Goal: Task Accomplishment & Management: Use online tool/utility

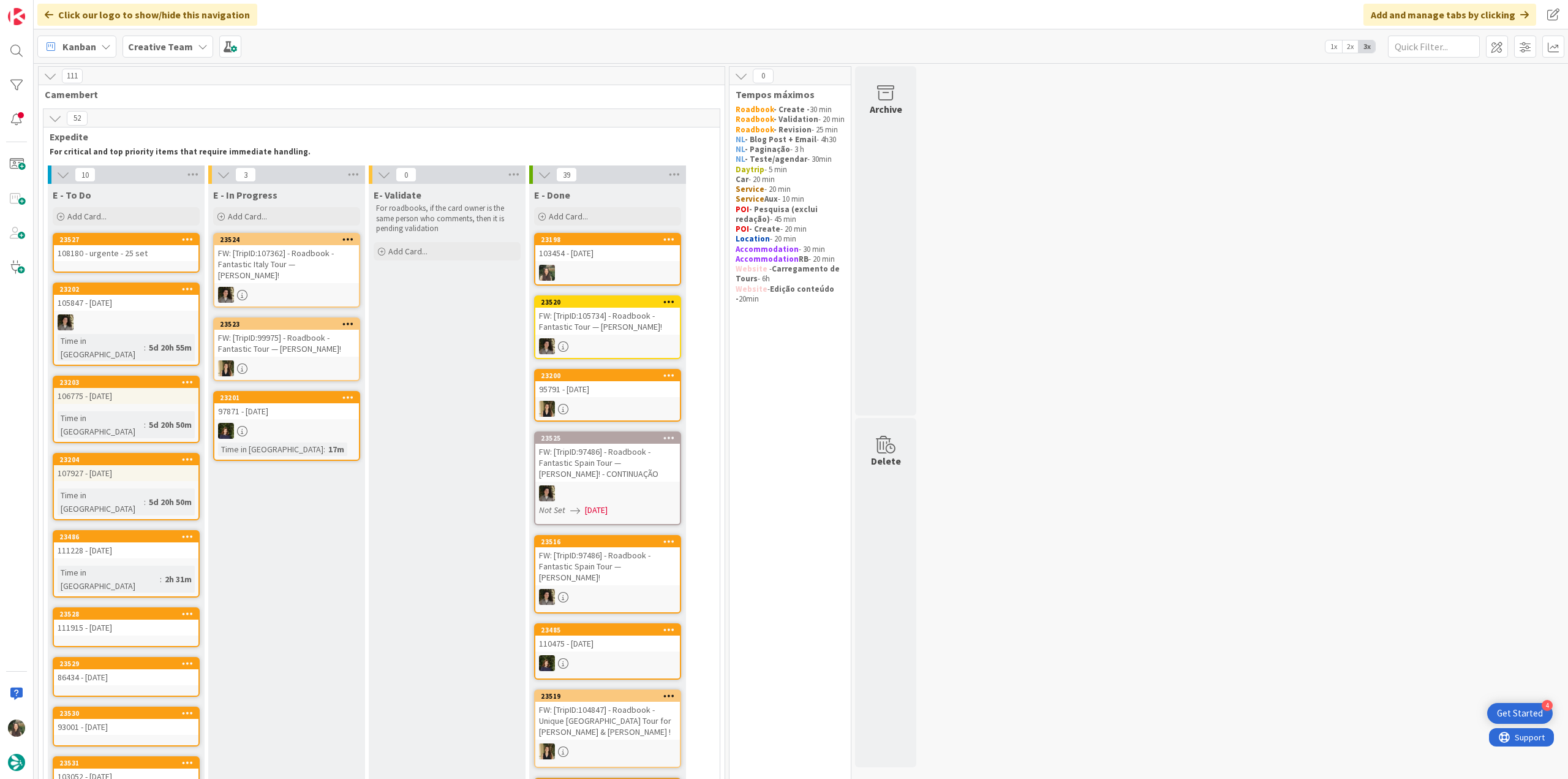
click at [611, 270] on div at bounding box center [607, 272] width 144 height 16
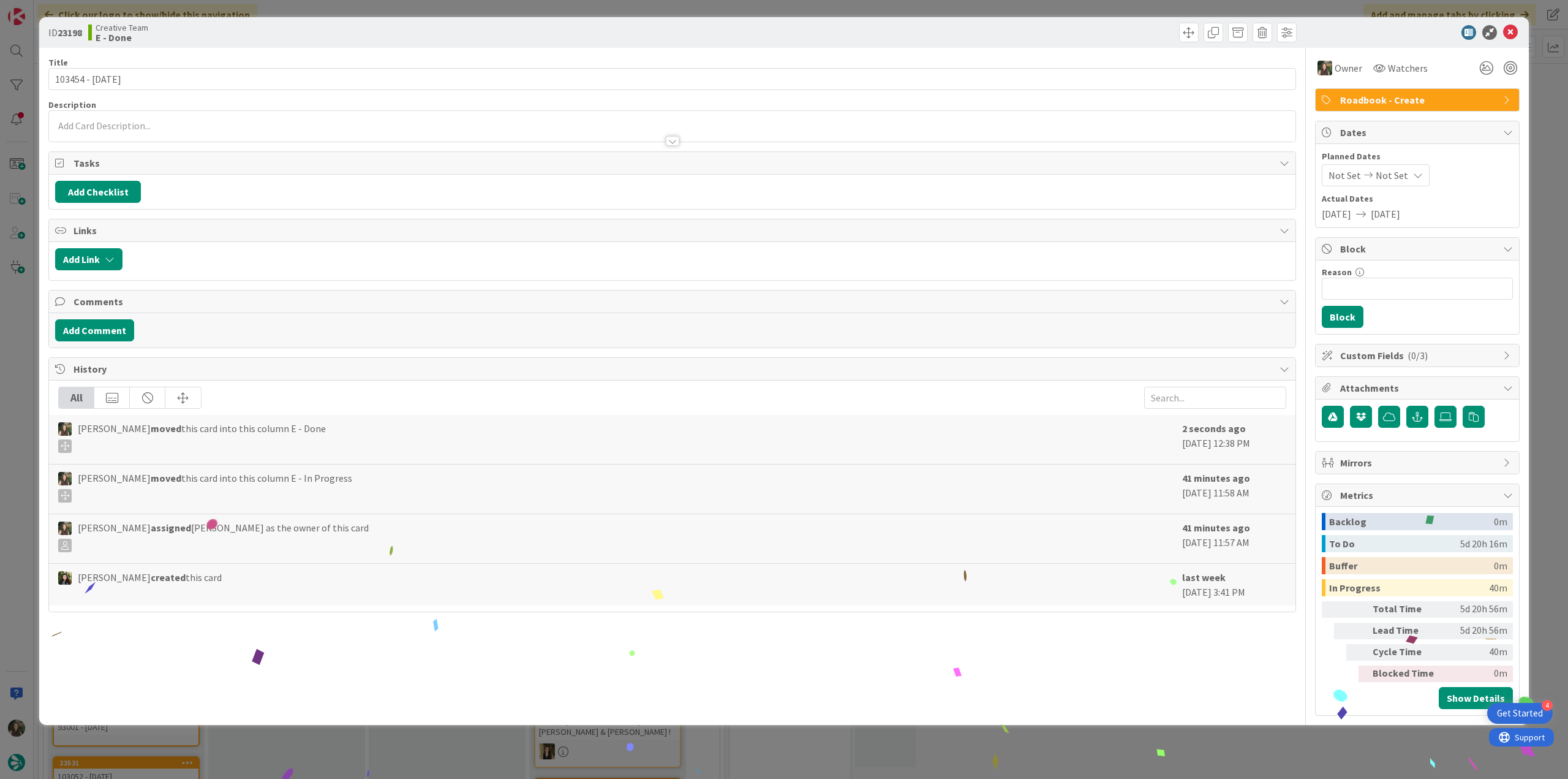
click at [1198, 744] on div "ID 23198 Creative Team E - Done Title 15 / 128 103454 - [DATE] Description Owne…" at bounding box center [784, 389] width 1568 height 779
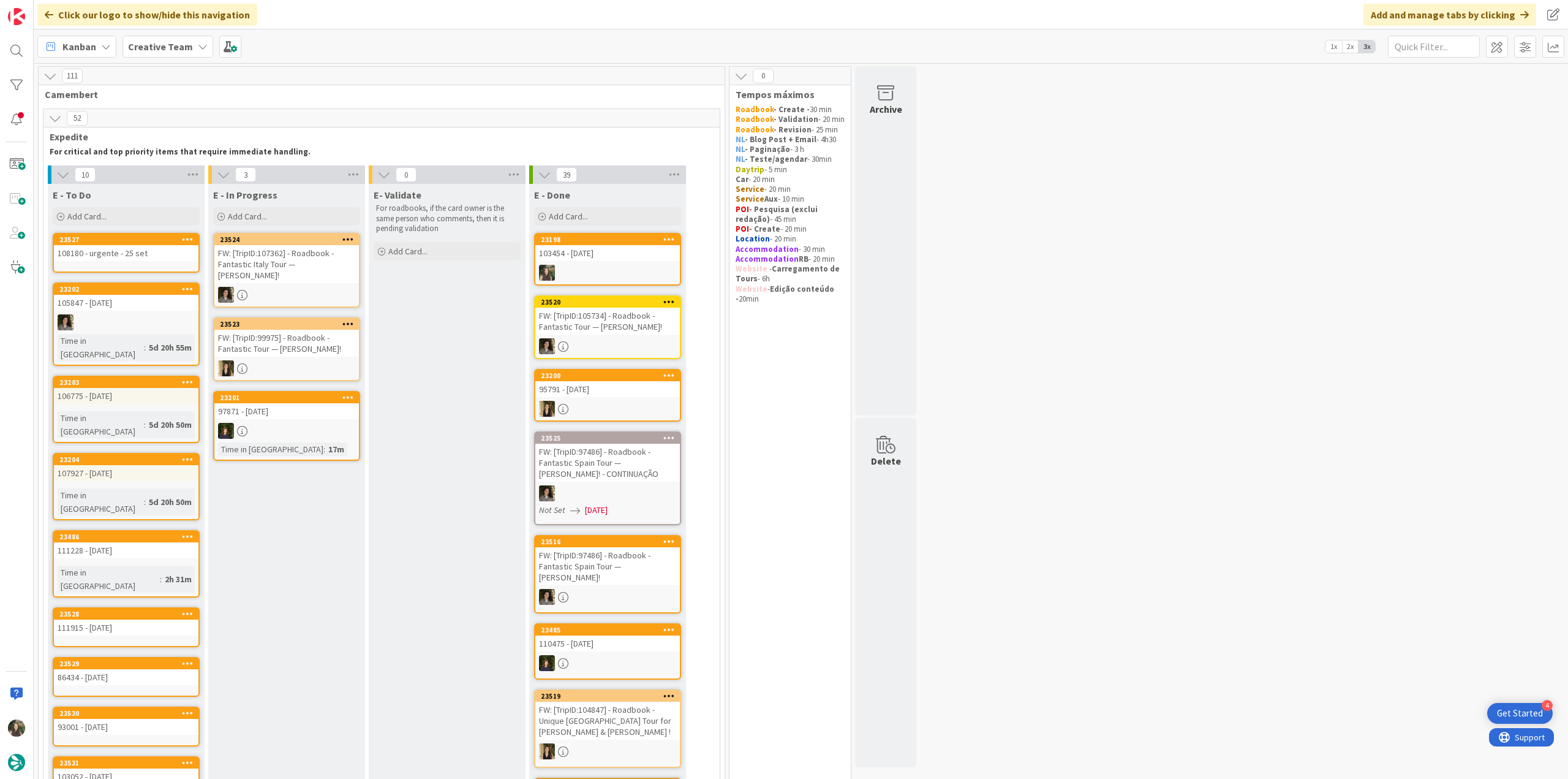
click at [578, 261] on link "23198 103454 - [DATE]" at bounding box center [607, 259] width 147 height 53
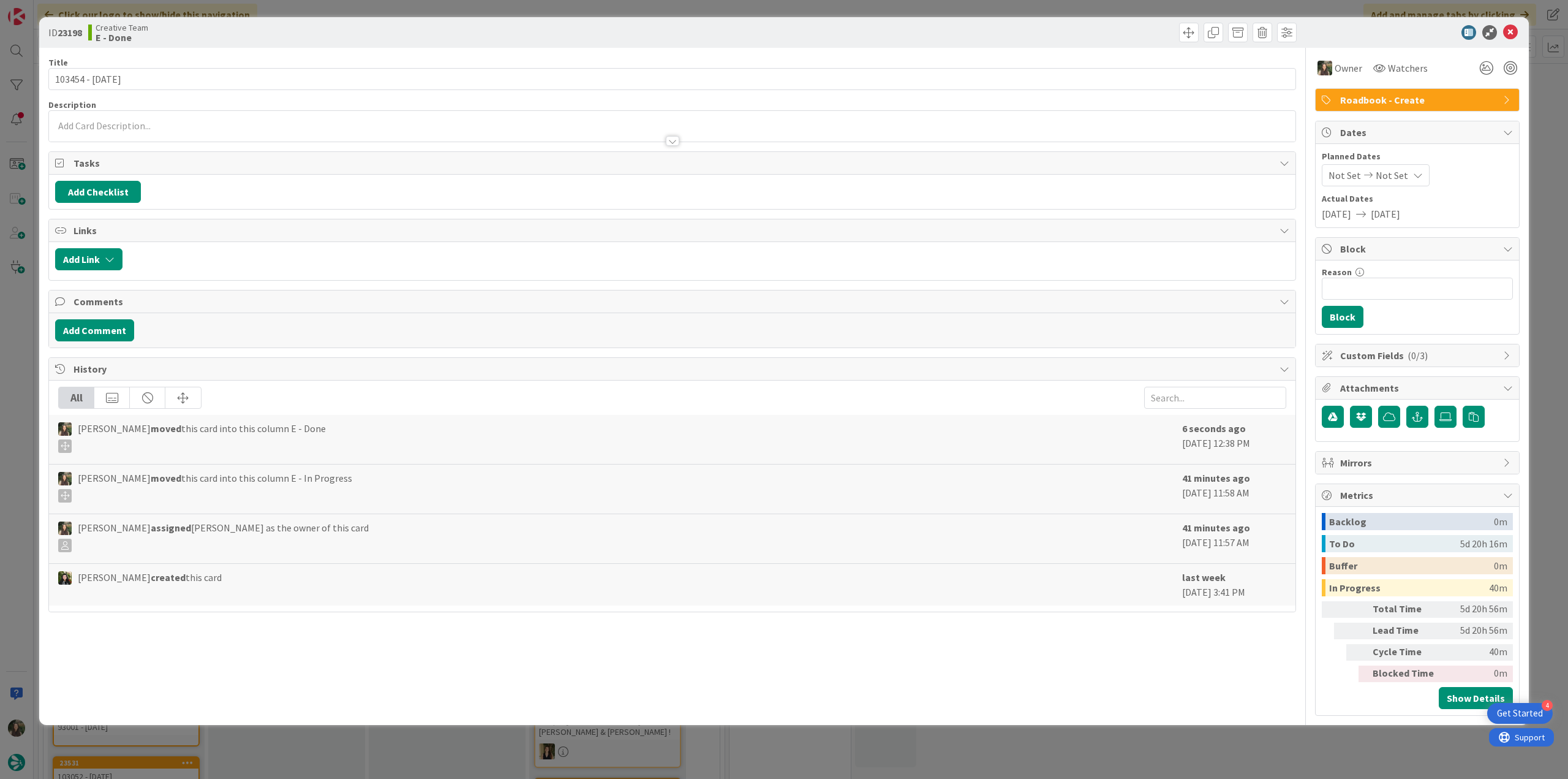
click at [1173, 733] on div "ID 23198 Creative Team E - Done Title 15 / 128 103454 - [DATE] Description Owne…" at bounding box center [784, 389] width 1568 height 779
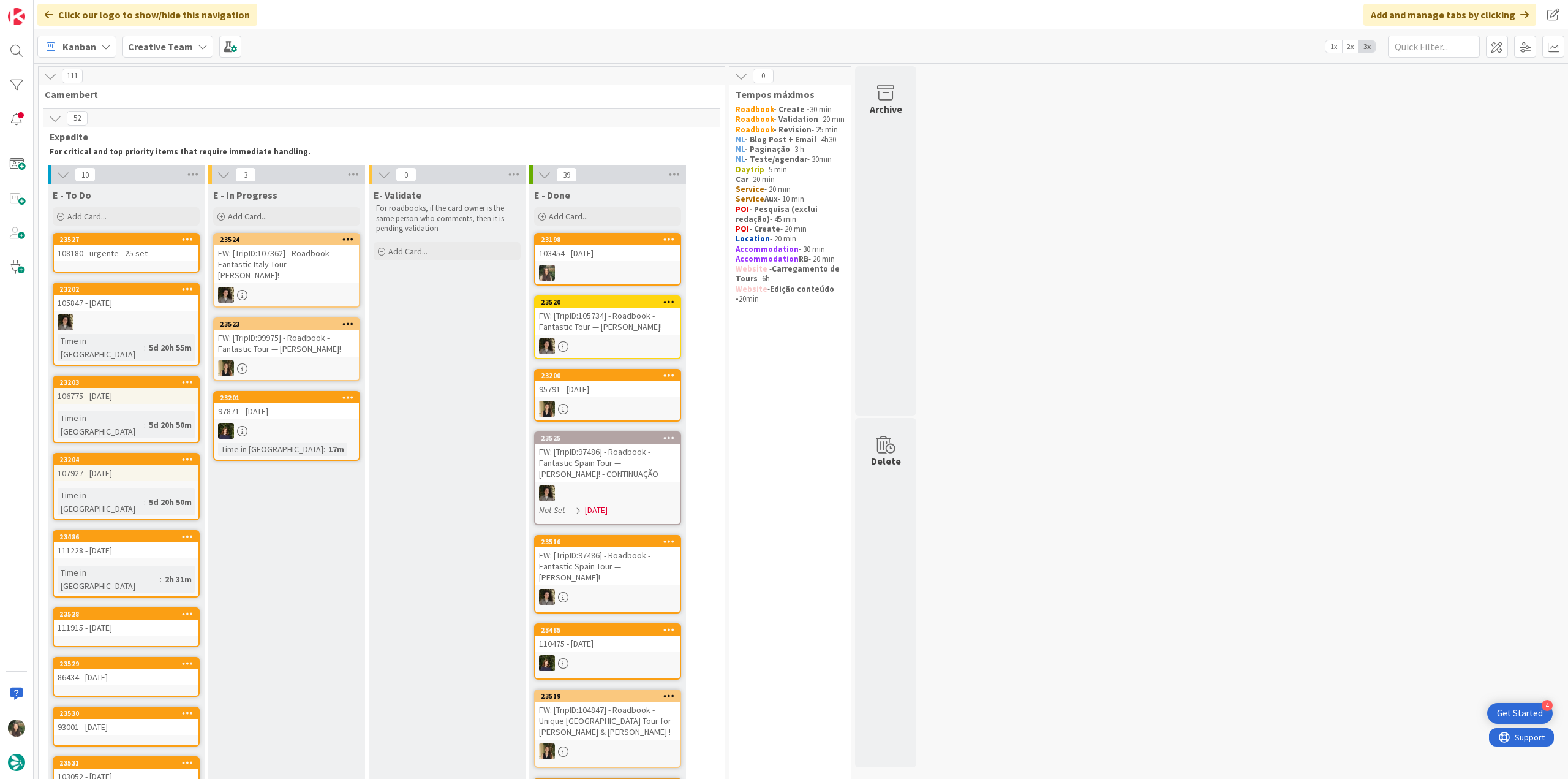
click at [565, 263] on link "23198 103454 - [DATE]" at bounding box center [607, 259] width 147 height 53
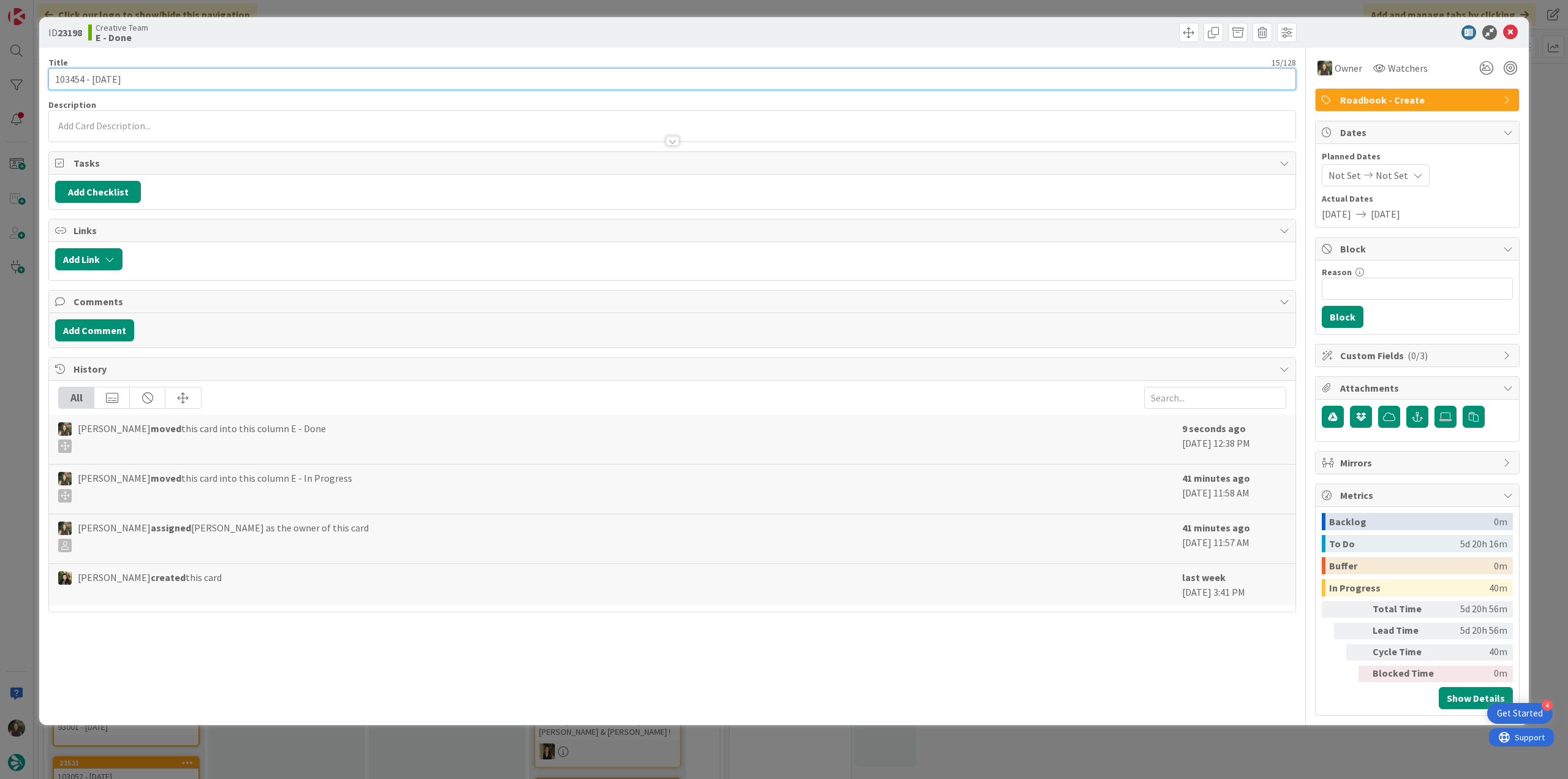
drag, startPoint x: 150, startPoint y: 80, endPoint x: 22, endPoint y: 96, distance: 129.0
click at [26, 79] on div "ID 23198 Creative Team E - Done Title 15 / 128 103454 - [DATE] Description Owne…" at bounding box center [784, 389] width 1568 height 779
click at [24, 332] on div "ID 23198 Creative Team E - Done Title 15 / 128 103454 - [DATE] Description Owne…" at bounding box center [784, 389] width 1568 height 779
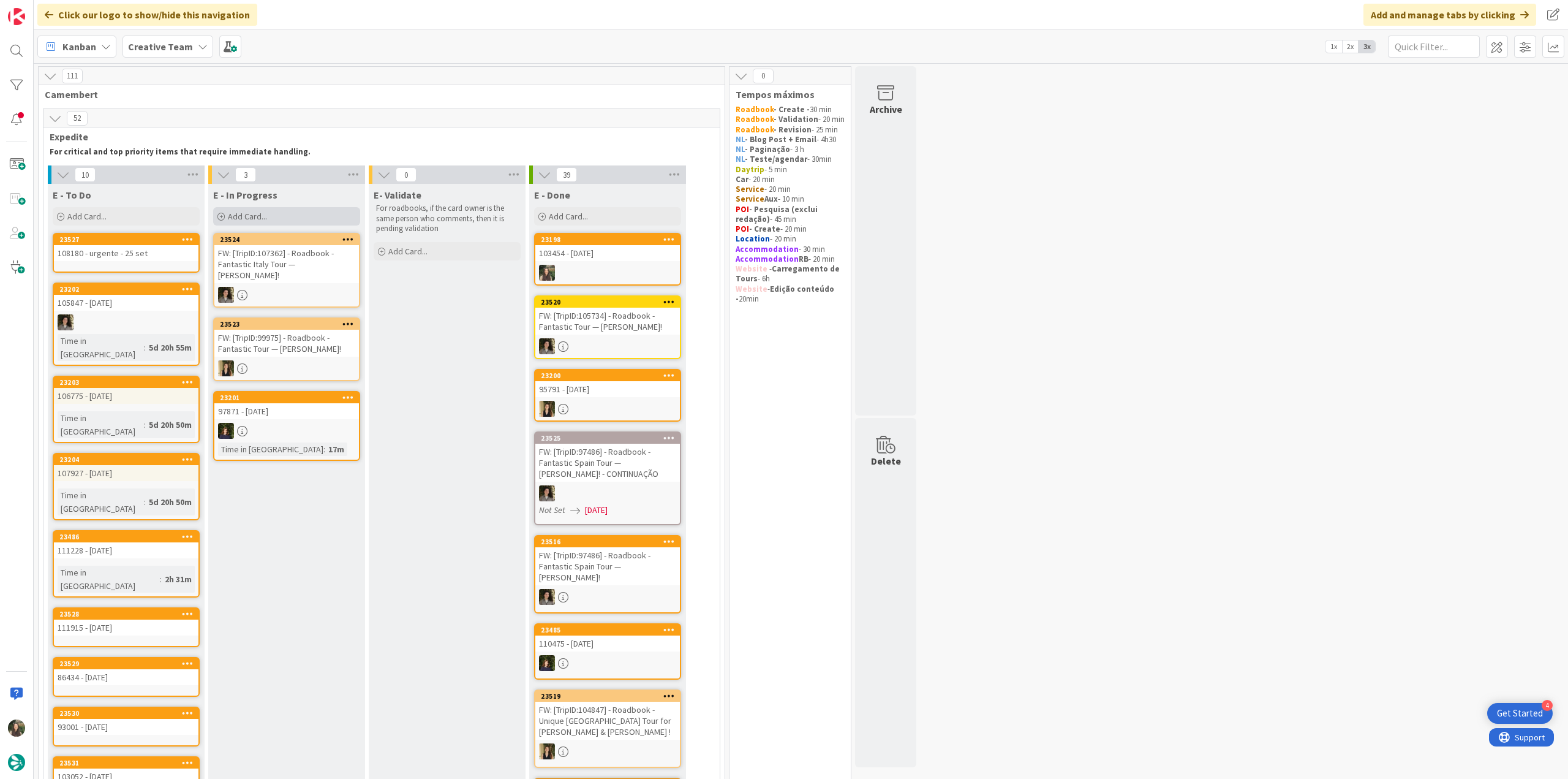
click at [252, 220] on span "Add Card..." at bounding box center [247, 216] width 39 height 11
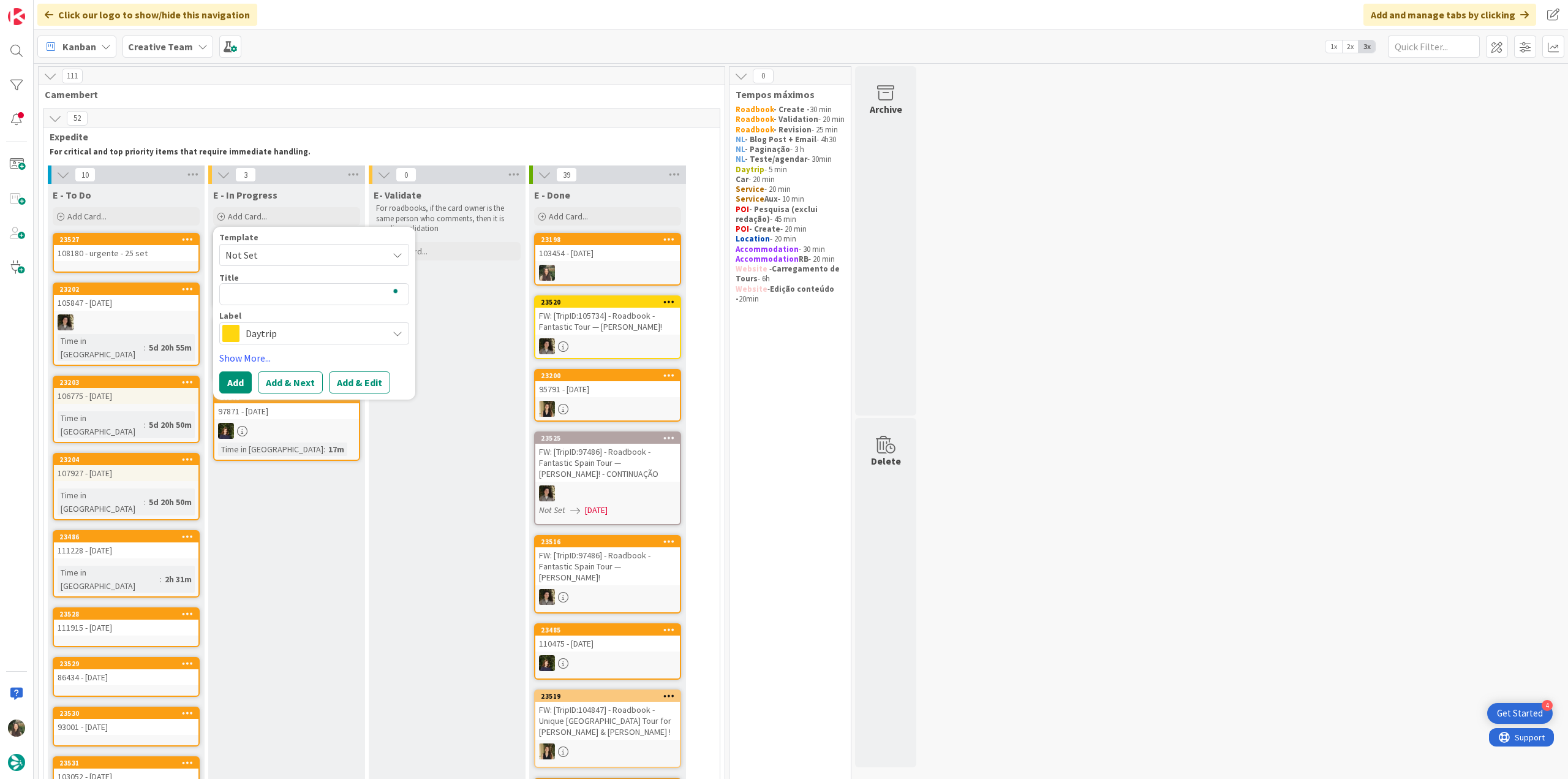
click at [304, 335] on span "Daytrip" at bounding box center [314, 333] width 136 height 17
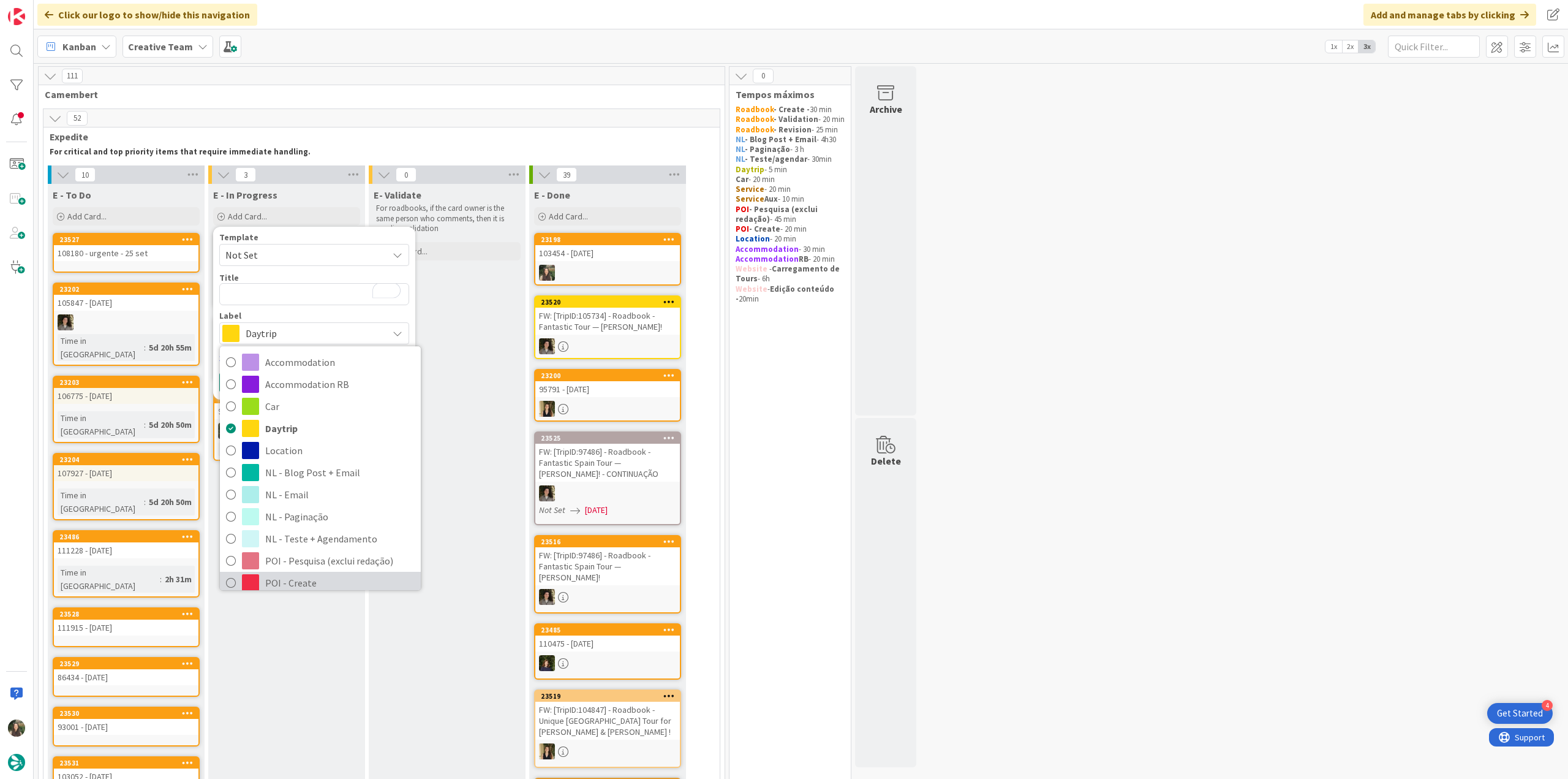
click at [298, 573] on span "POI - Create" at bounding box center [340, 582] width 150 height 19
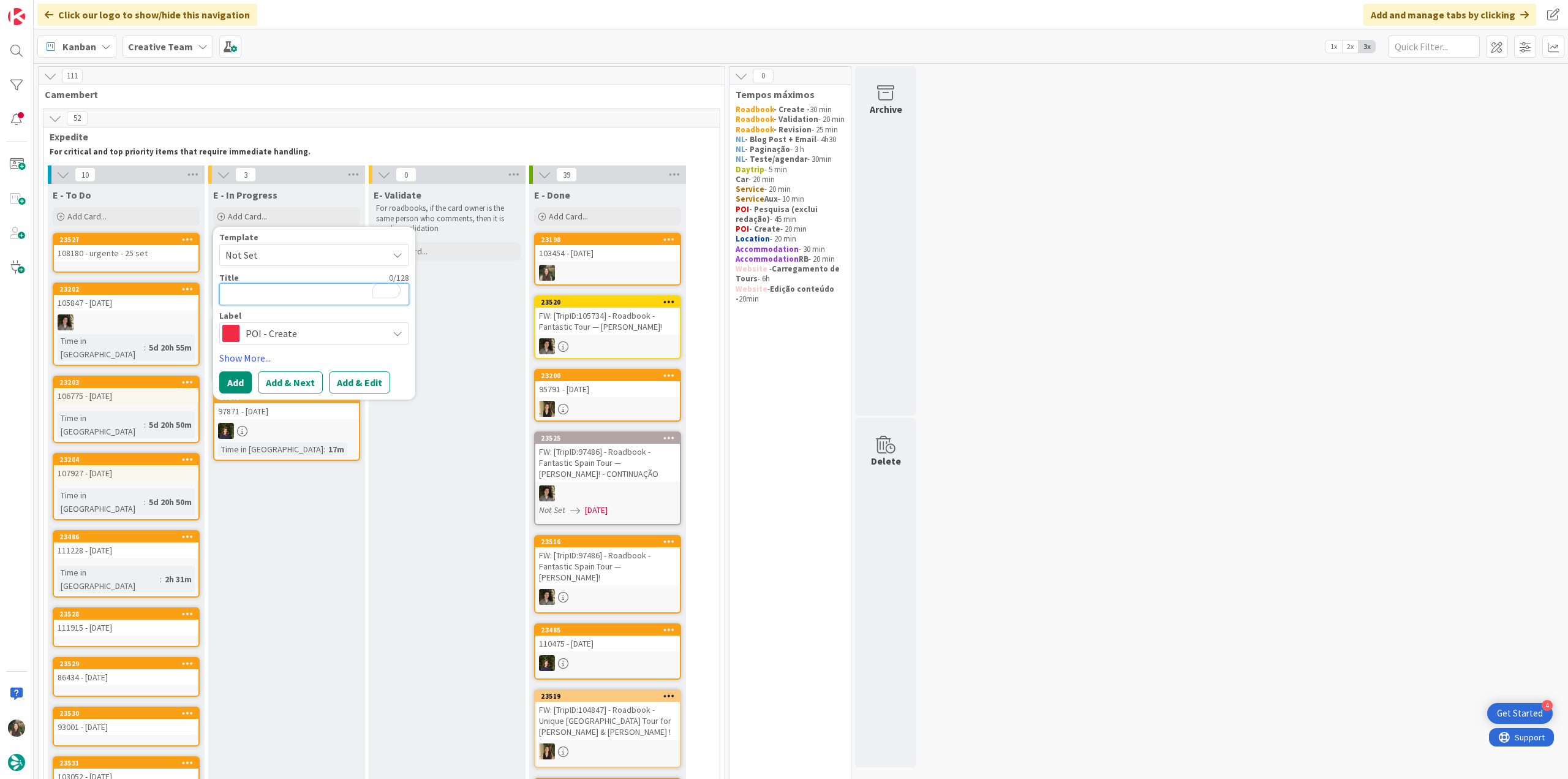
click at [265, 288] on textarea "To enrich screen reader interactions, please activate Accessibility in Grammarl…" at bounding box center [314, 294] width 190 height 22
paste textarea "103454 - [DATE]"
type textarea "103454 - [DATE]"
type textarea "x"
type textarea "103454 - [DATE]"
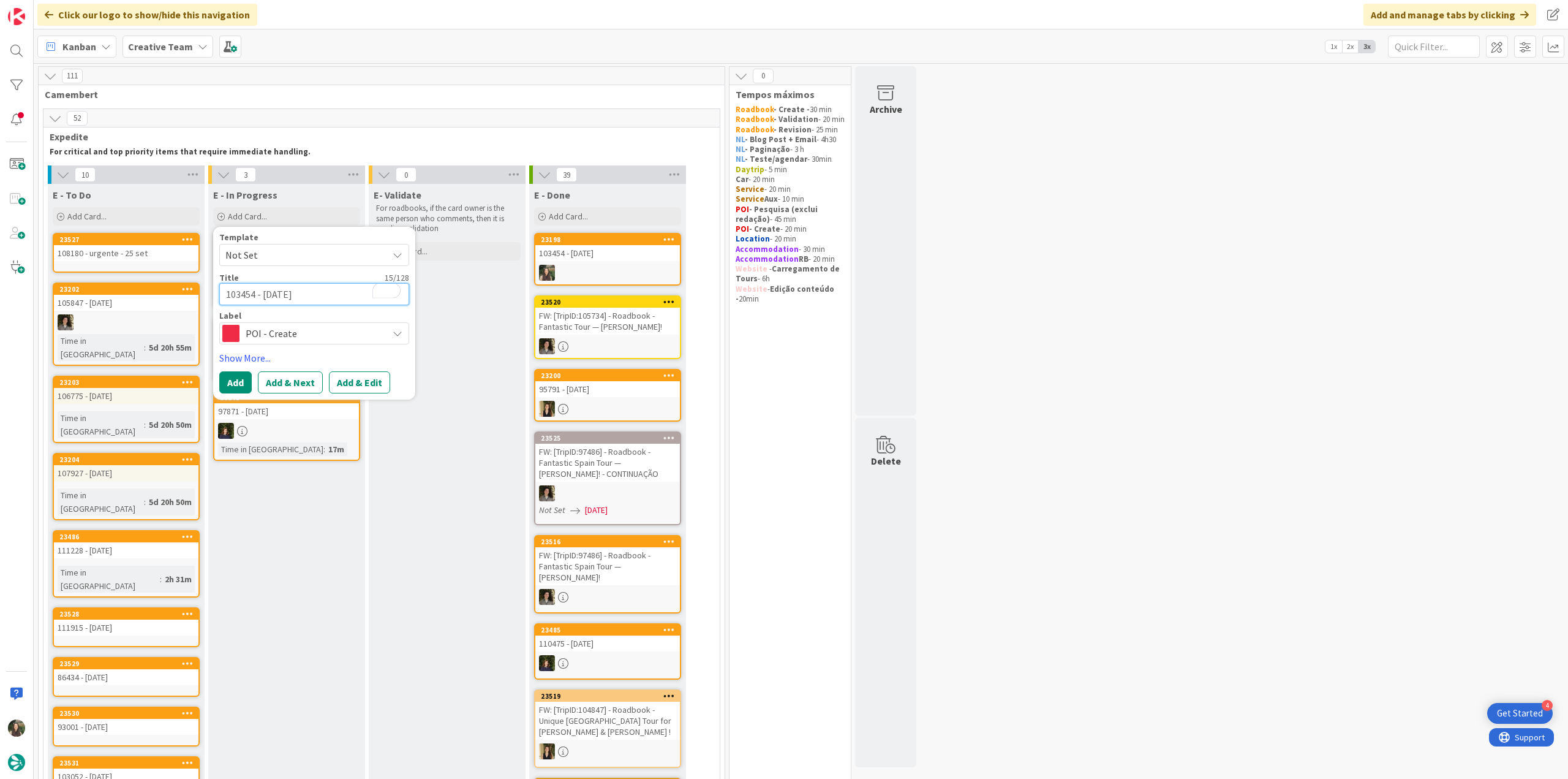
type textarea "x"
type textarea "103454 - [DATE] -"
type textarea "x"
type textarea "103454 - [DATE] -"
type textarea "x"
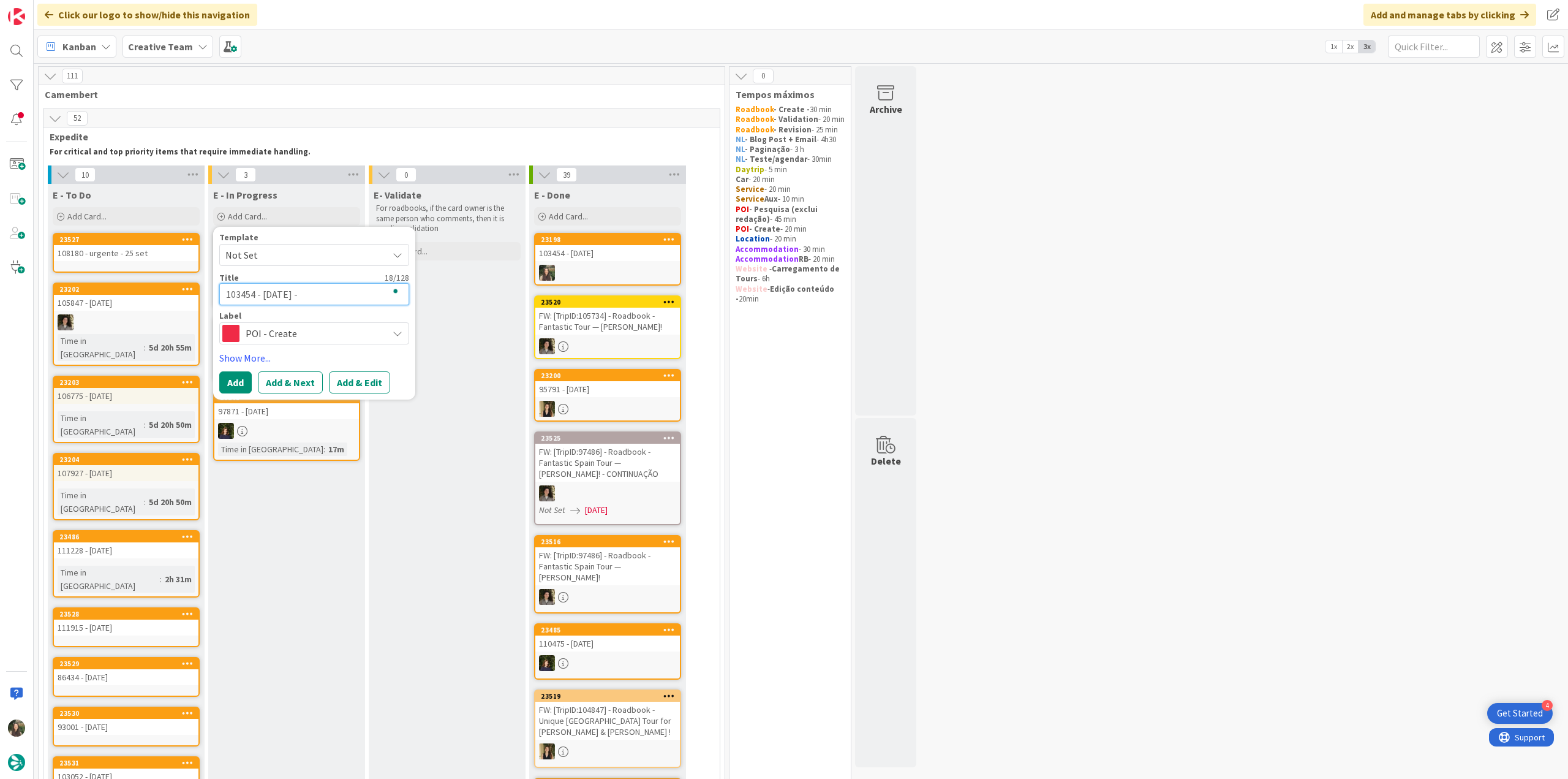
type textarea "103454 - [DATE] - c"
type textarea "x"
type textarea "103454 - [DATE] - co"
type textarea "x"
type textarea "103454 - [DATE] - con"
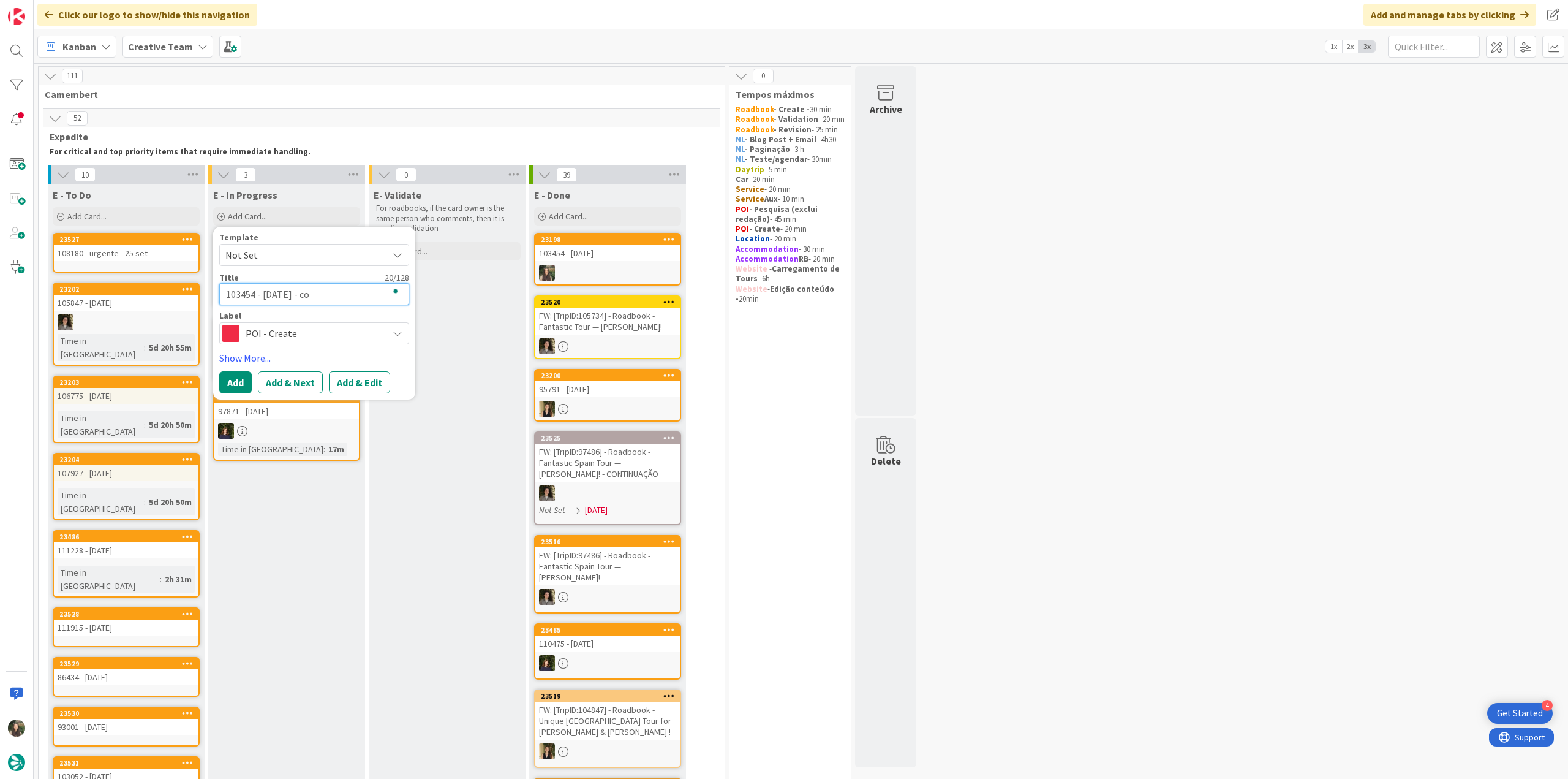
type textarea "x"
type textarea "103454 - [DATE] - cont"
type textarea "x"
type textarea "103454 - [DATE] - [PERSON_NAME]"
type textarea "x"
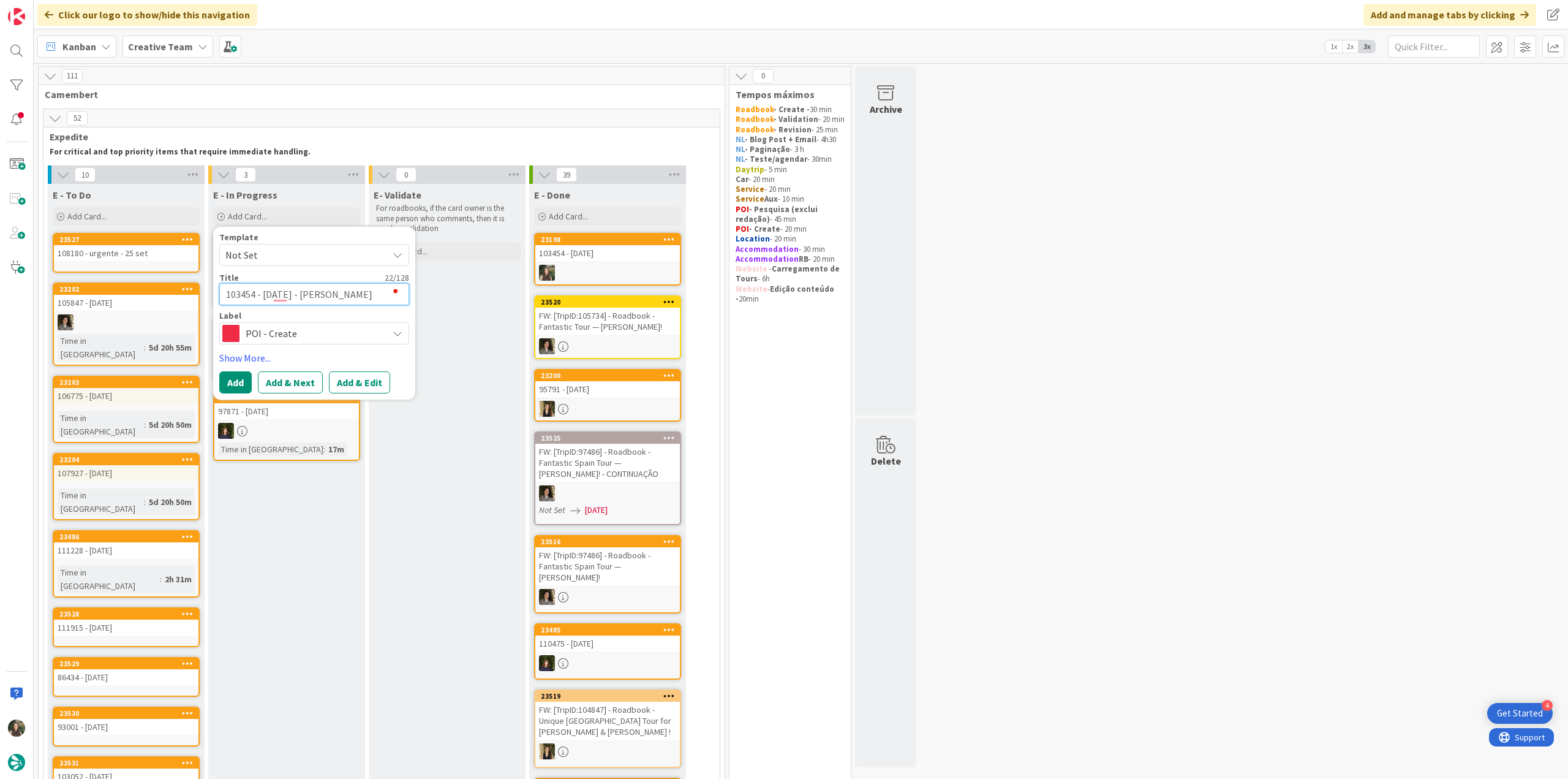
type textarea "103454 - [DATE] - contin"
type textarea "x"
type textarea "103454 - [DATE] - continu"
type textarea "x"
type textarea "103454 - [DATE] - continua"
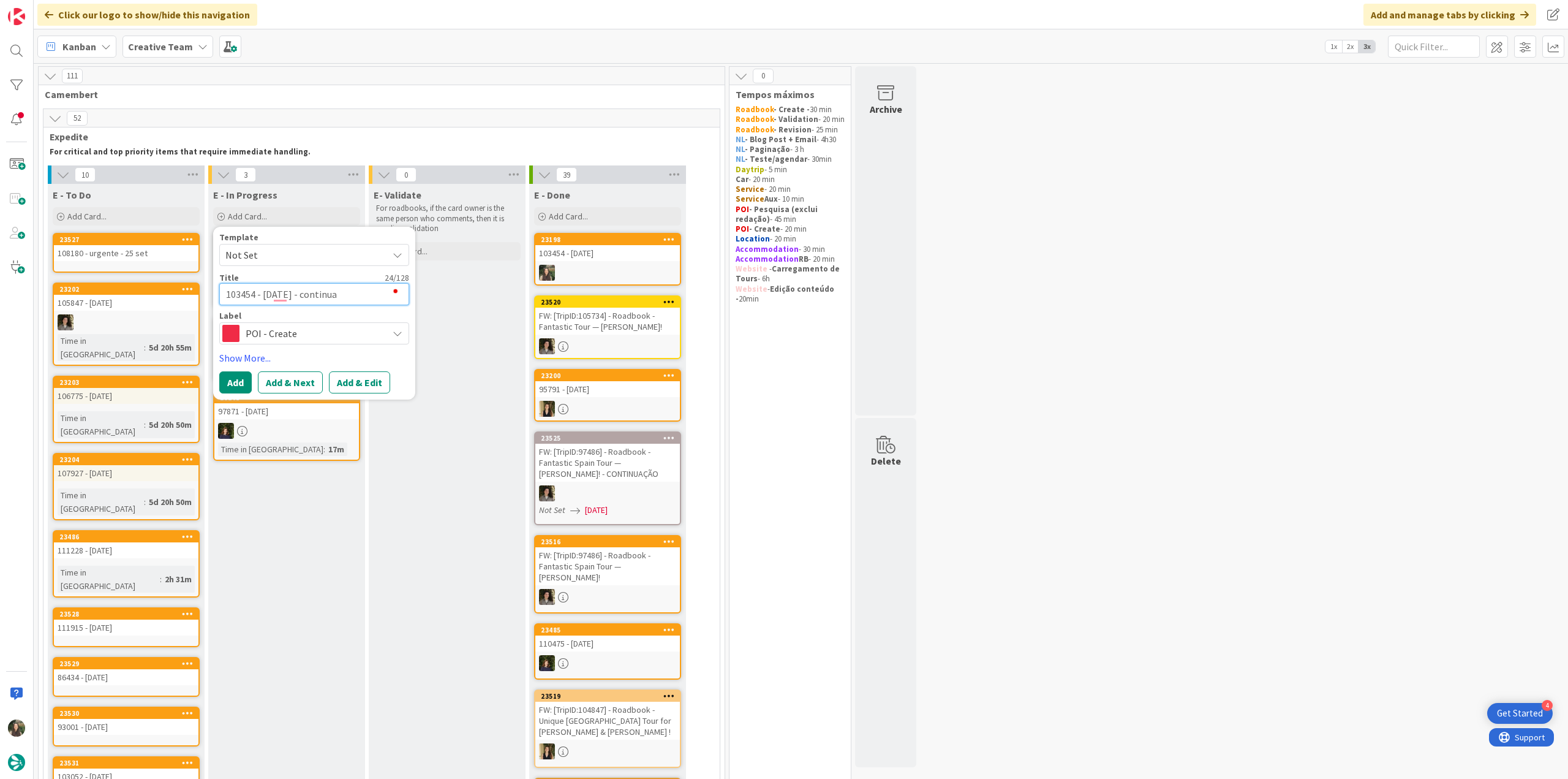
type textarea "x"
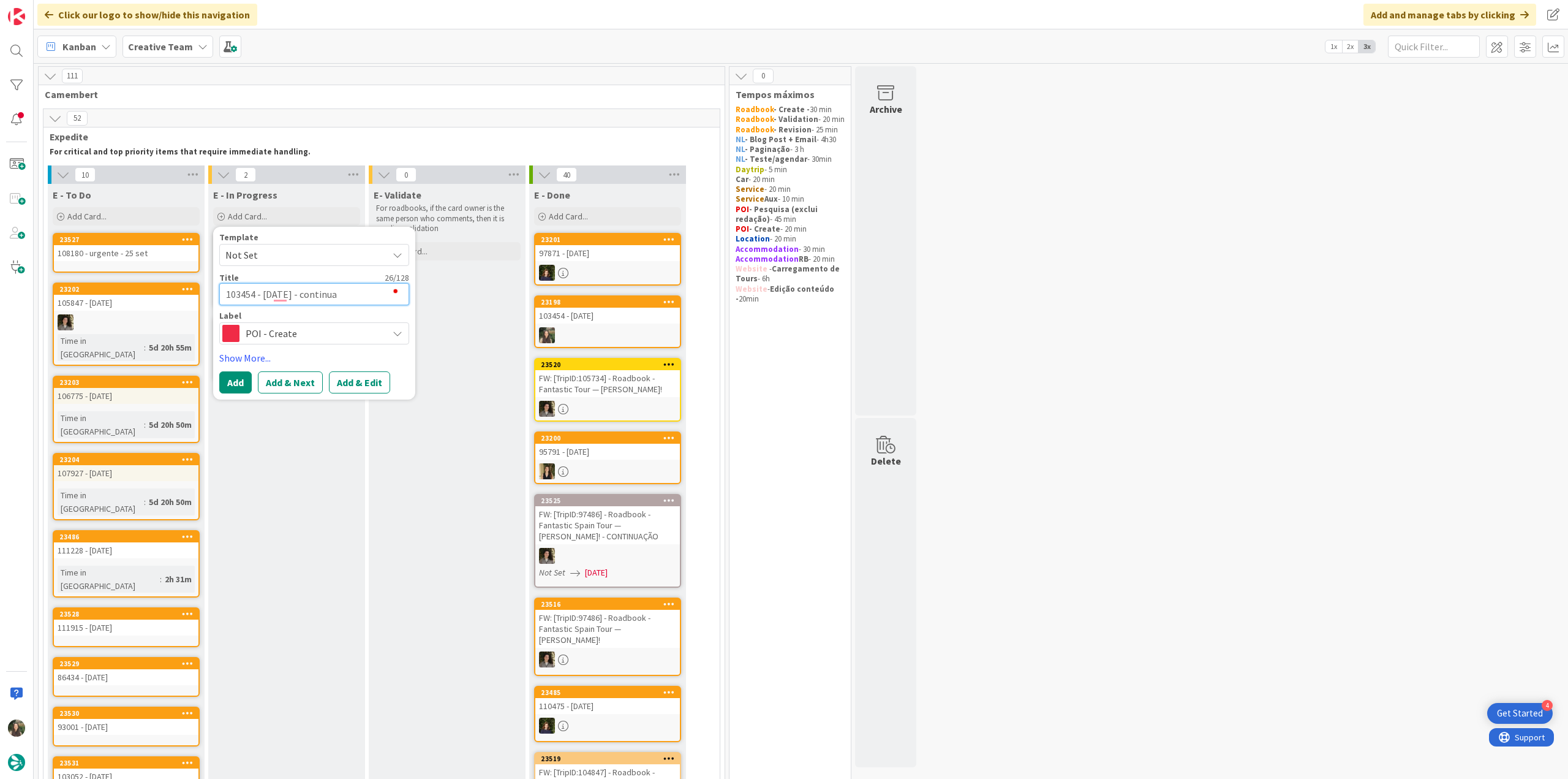
type textarea "103454 - [DATE] - continuaç"
type textarea "x"
type textarea "103454 - [DATE] - continuaçã"
type textarea "x"
type textarea "103454 - [DATE] - continuação"
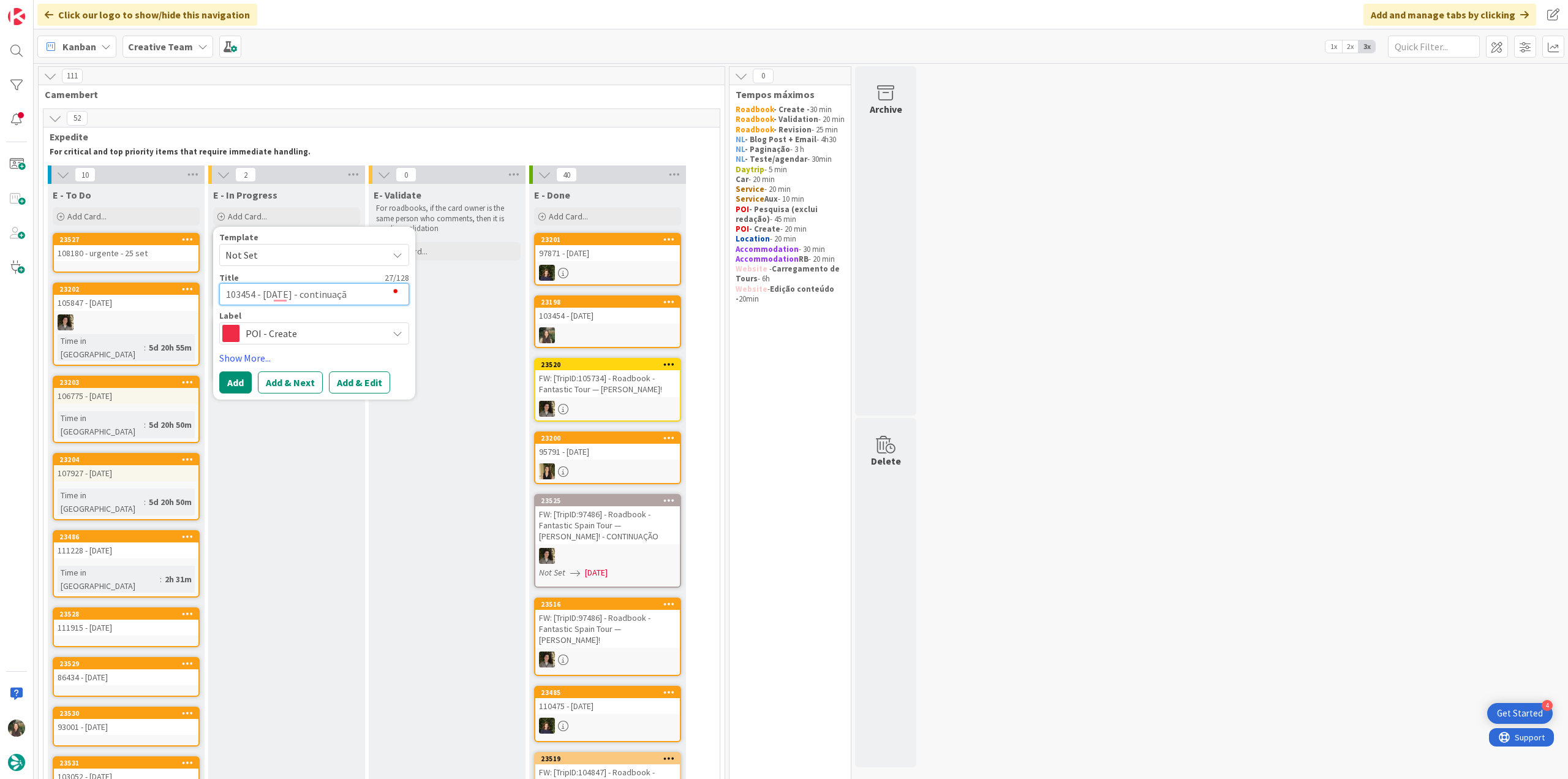
type textarea "x"
type textarea "103454 - [DATE] - continuação"
click at [237, 378] on button "Add" at bounding box center [236, 382] width 33 height 22
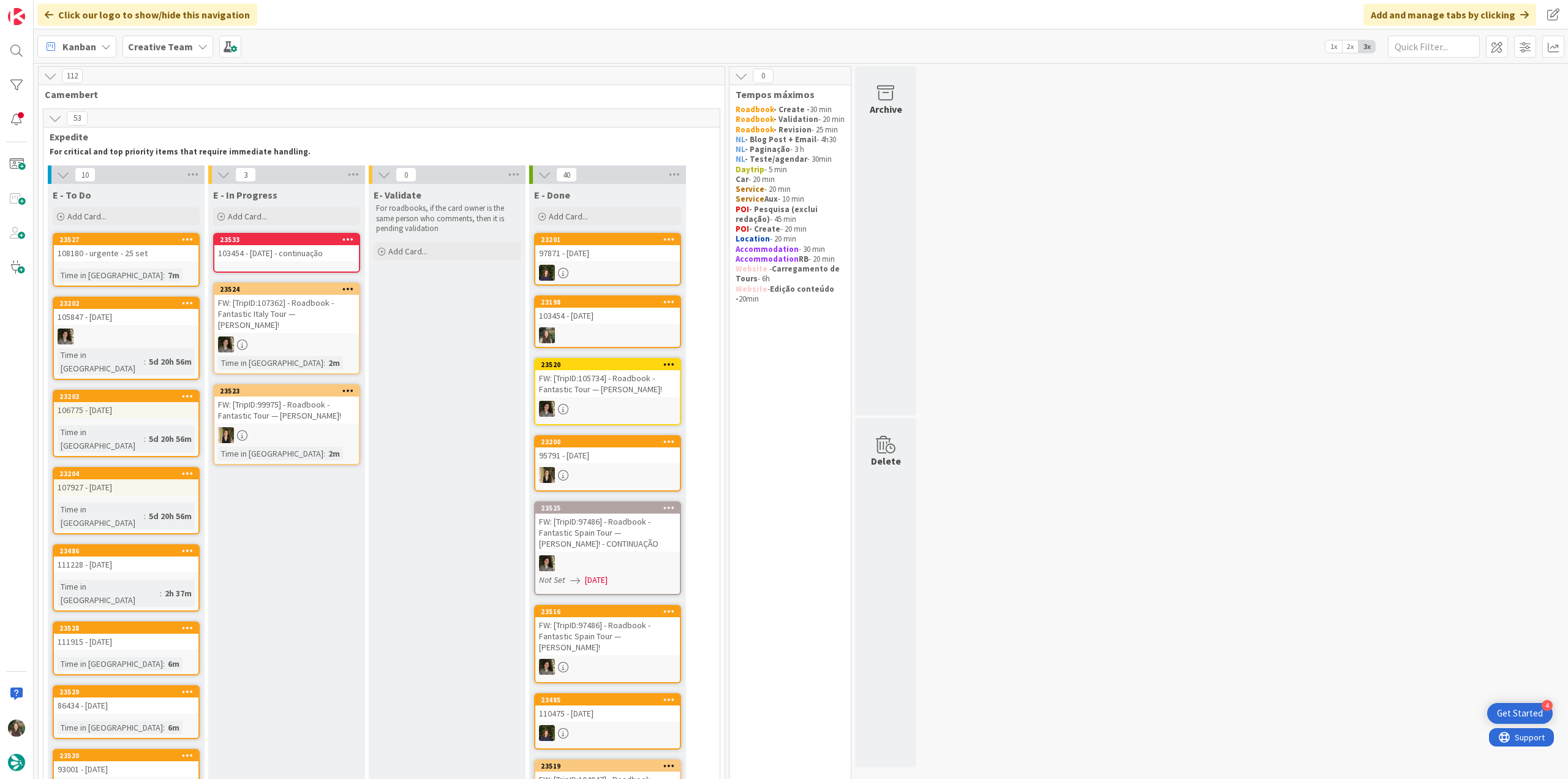
click at [275, 247] on div "103454 - [DATE] - continuação" at bounding box center [286, 253] width 144 height 16
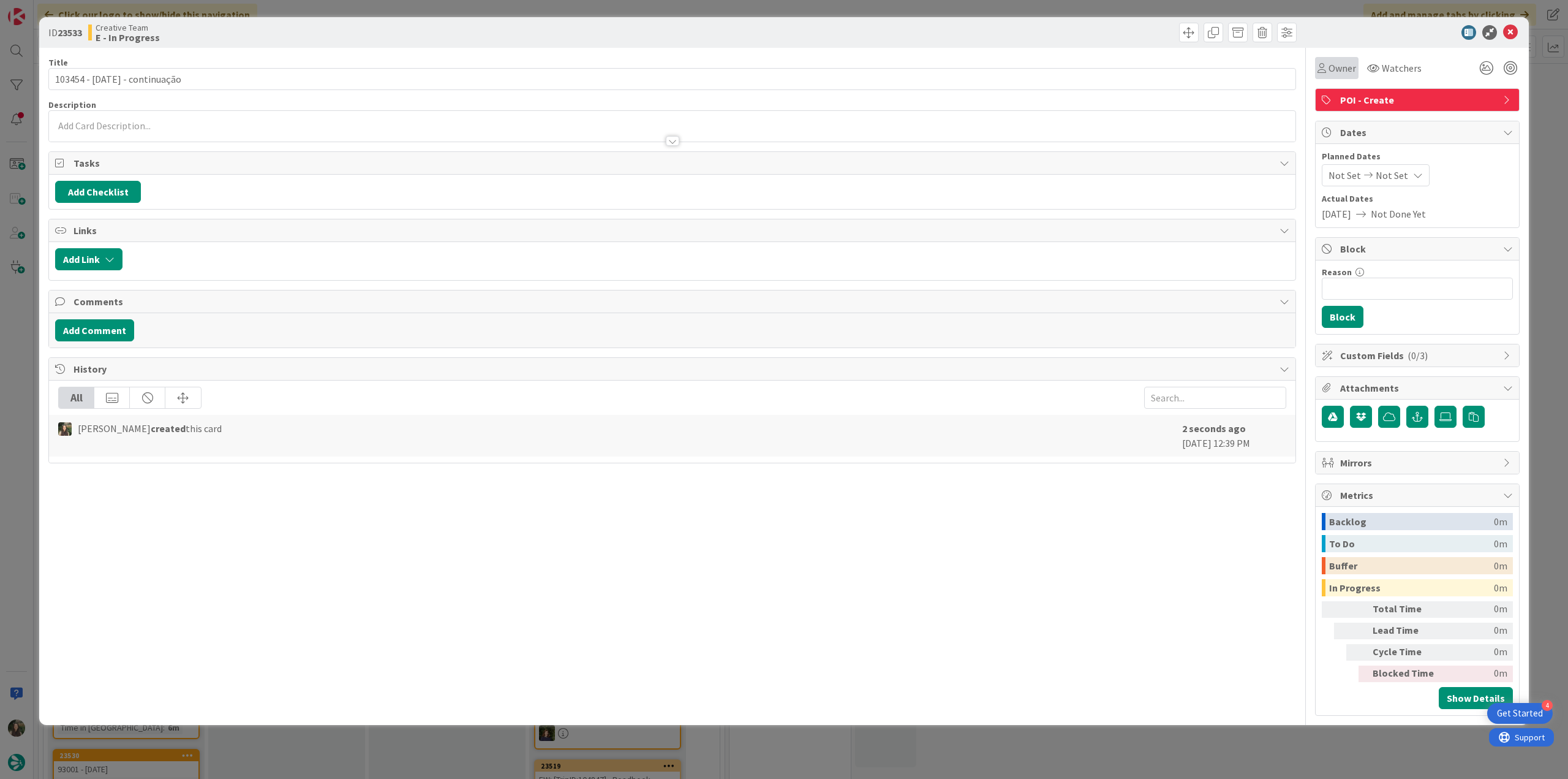
click at [1341, 72] on span "Owner" at bounding box center [1342, 67] width 28 height 15
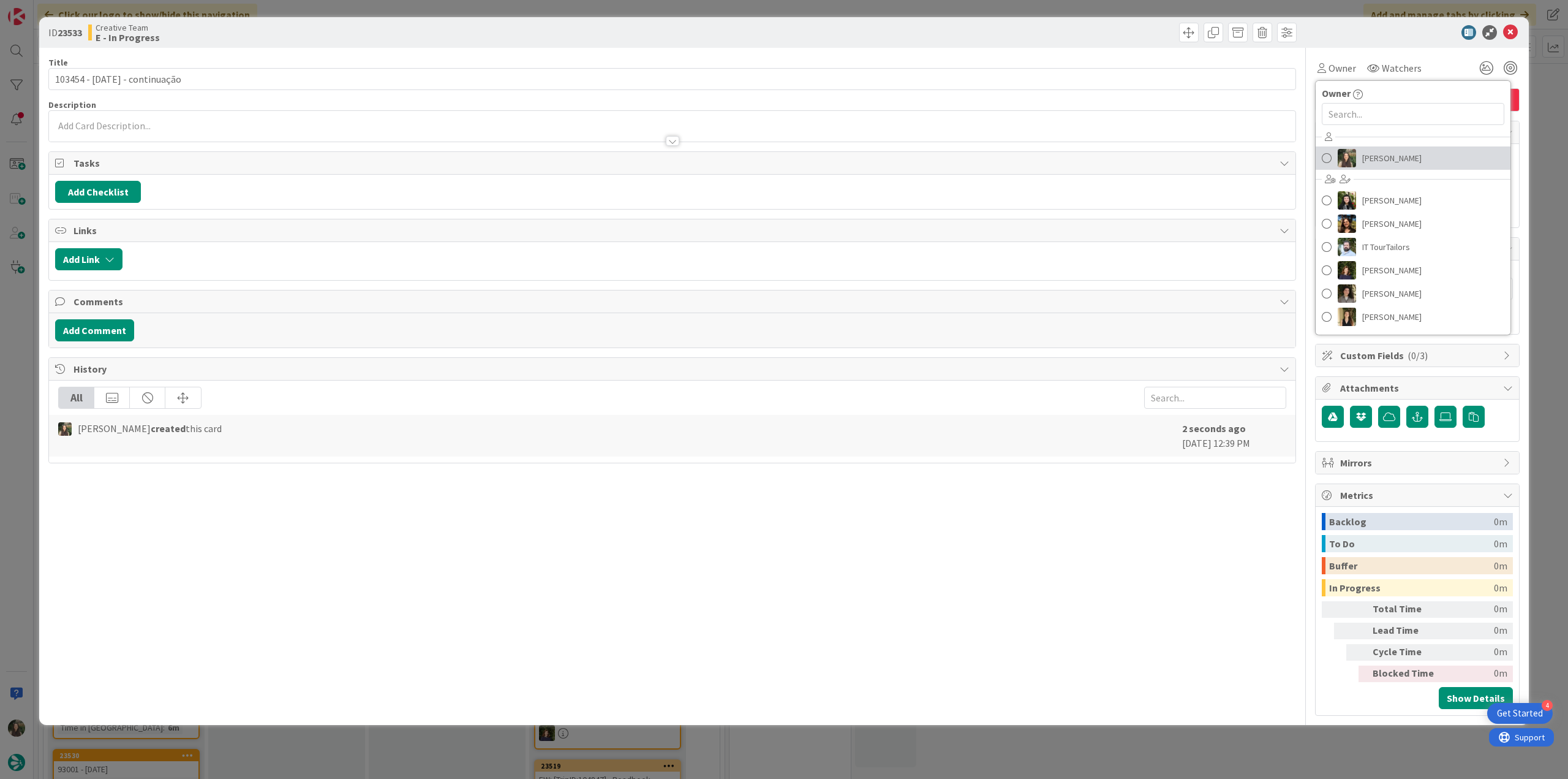
click at [1377, 155] on span "[PERSON_NAME]" at bounding box center [1391, 158] width 60 height 19
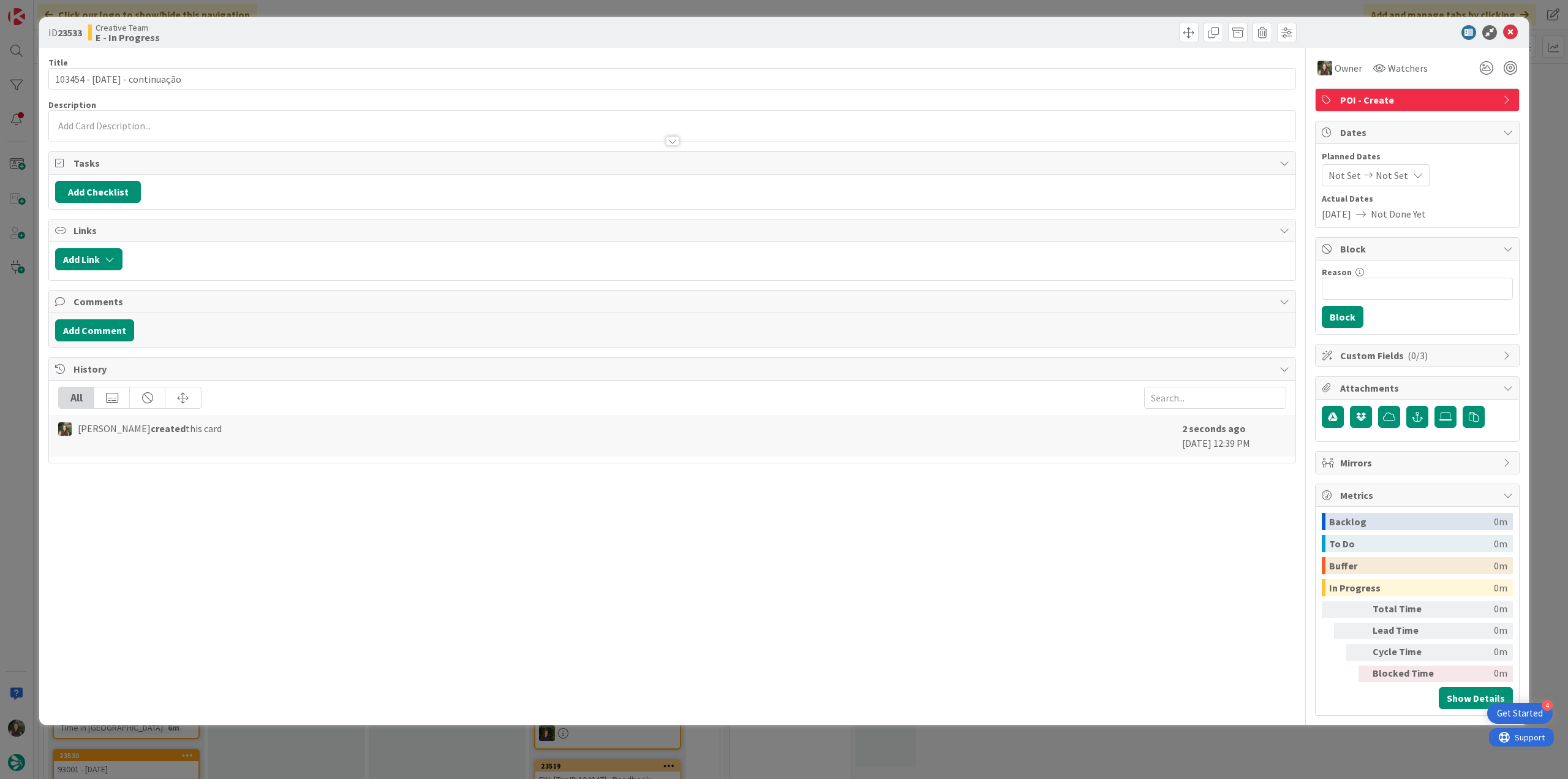
click at [1542, 98] on div "ID 23533 Creative Team E - In Progress Title 29 / 128 103454 - [DATE] - continu…" at bounding box center [784, 389] width 1568 height 779
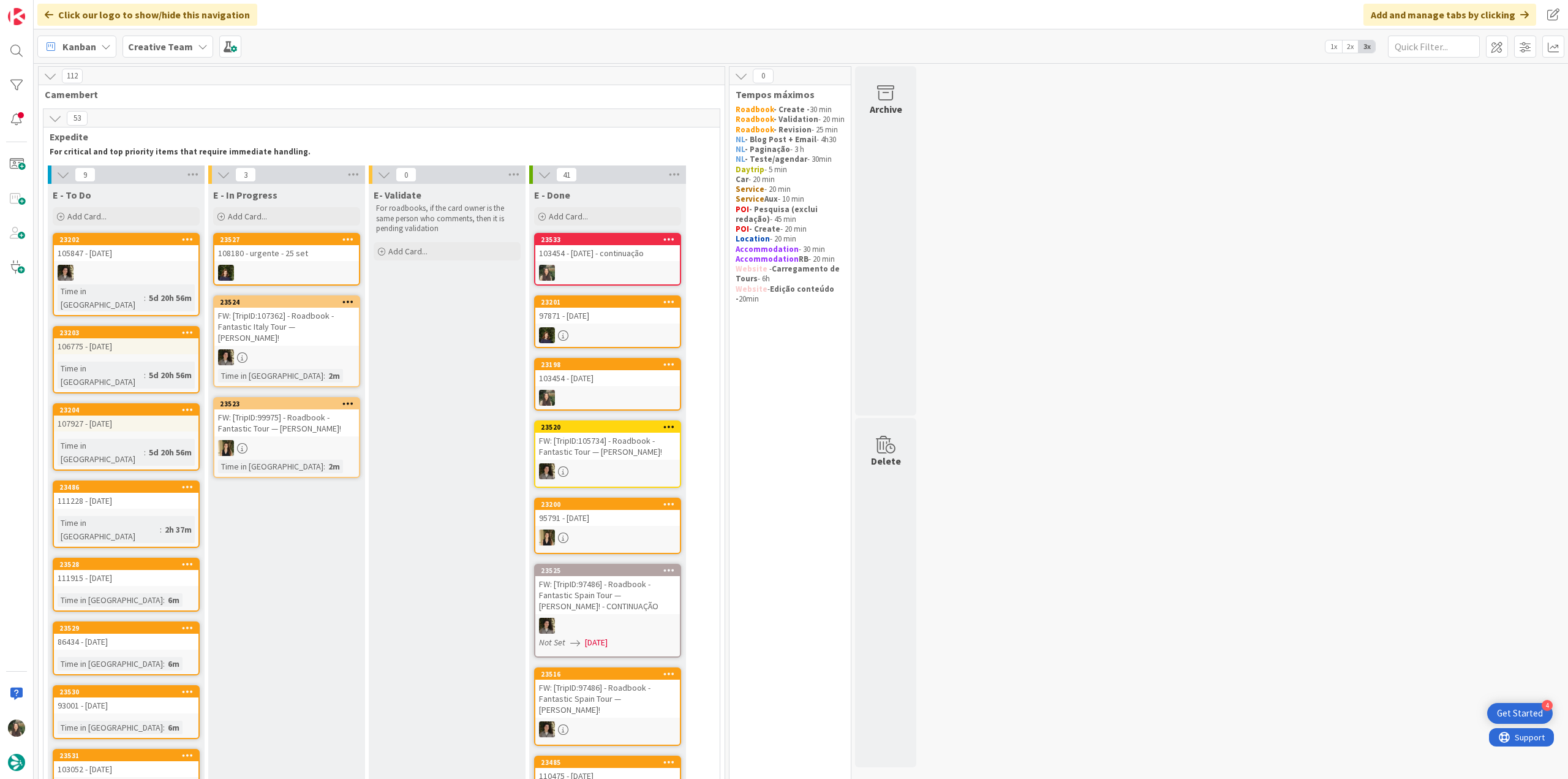
click at [296, 259] on div "108180 - urgente - 25 set" at bounding box center [286, 253] width 144 height 16
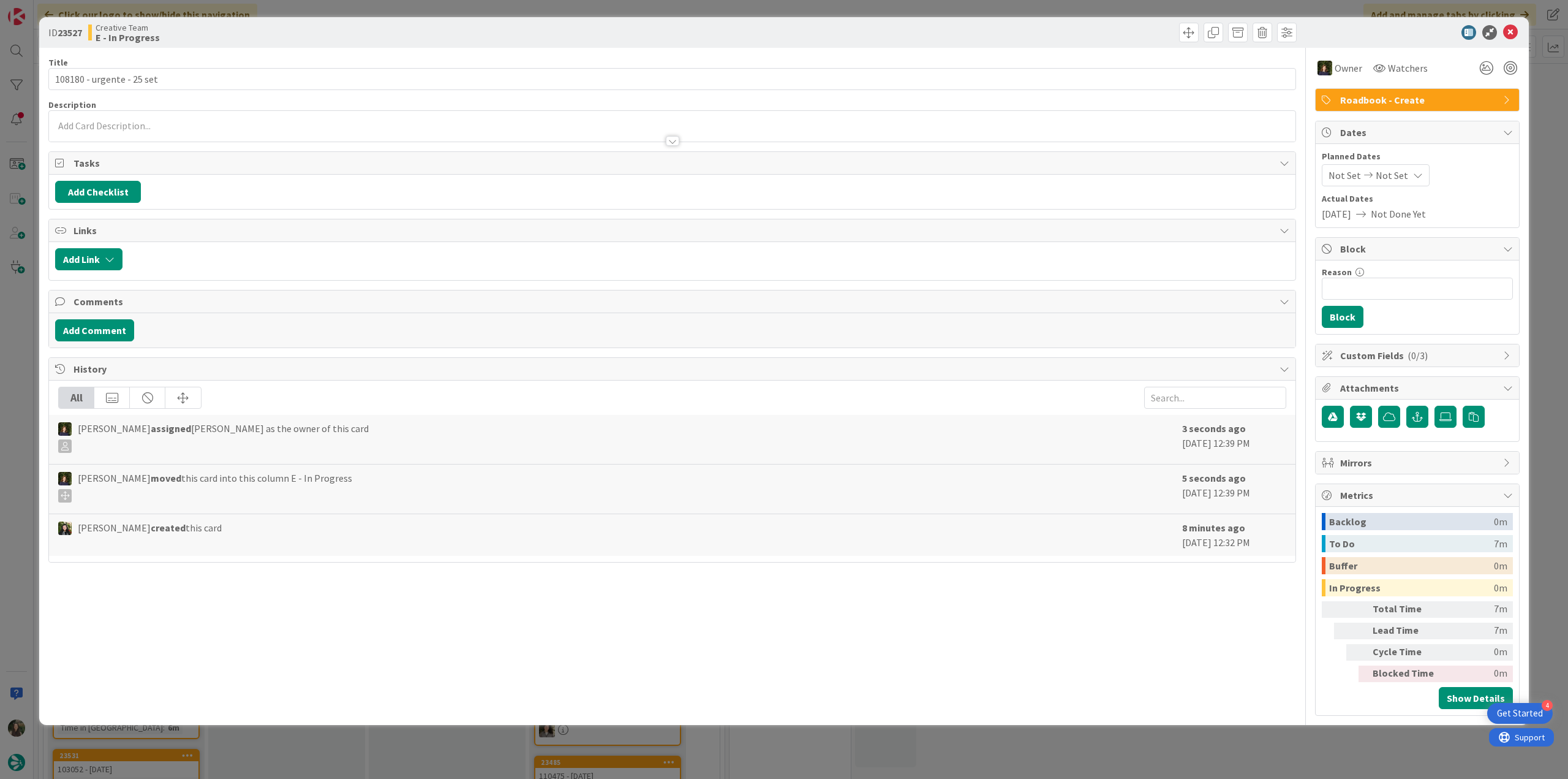
click at [13, 331] on div "ID 23527 Creative Team E - In Progress Title 25 / 128 108180 - urgente - 25 set…" at bounding box center [784, 389] width 1568 height 779
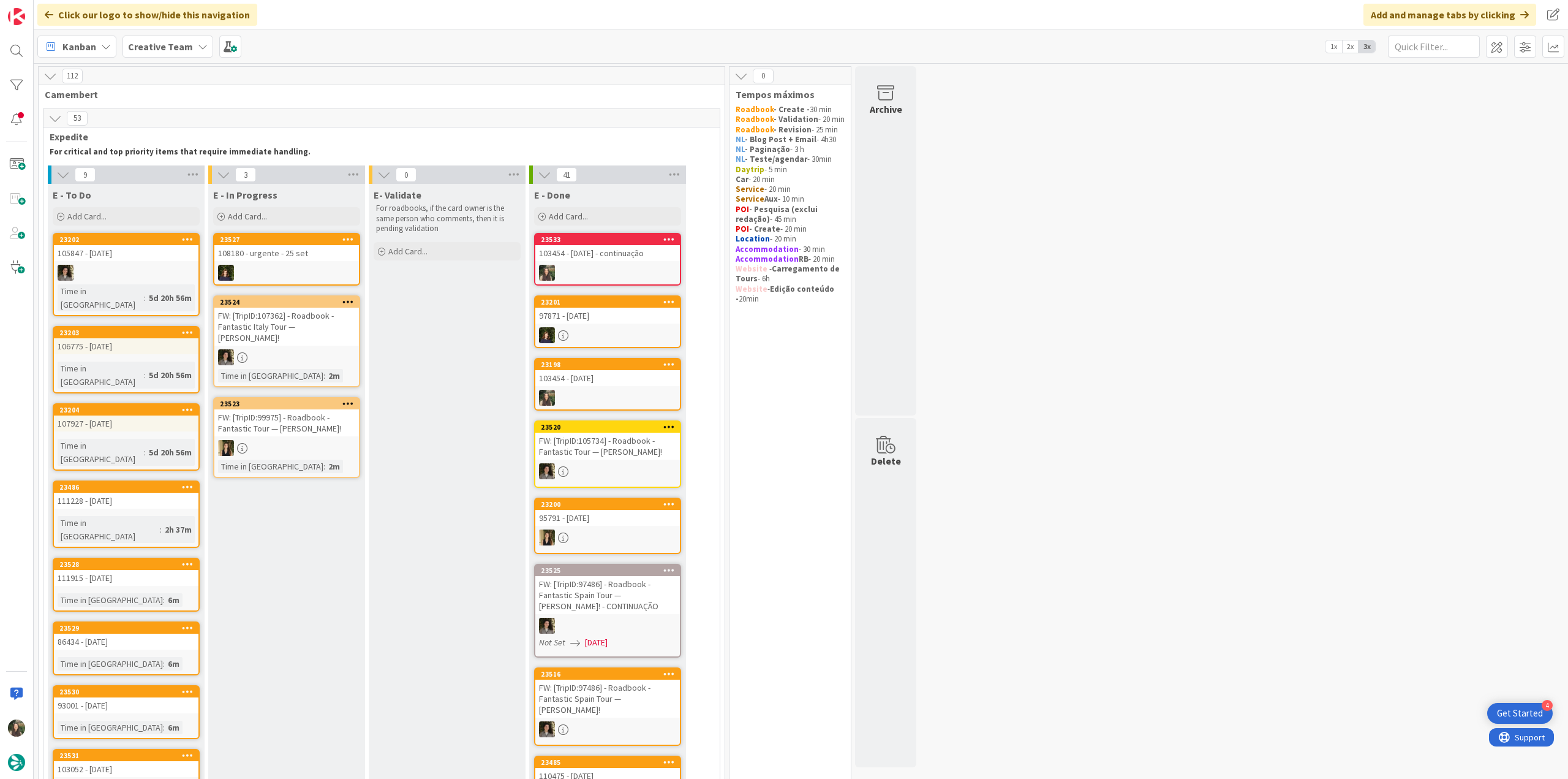
click at [180, 338] on div "106775 - [DATE]" at bounding box center [126, 346] width 144 height 16
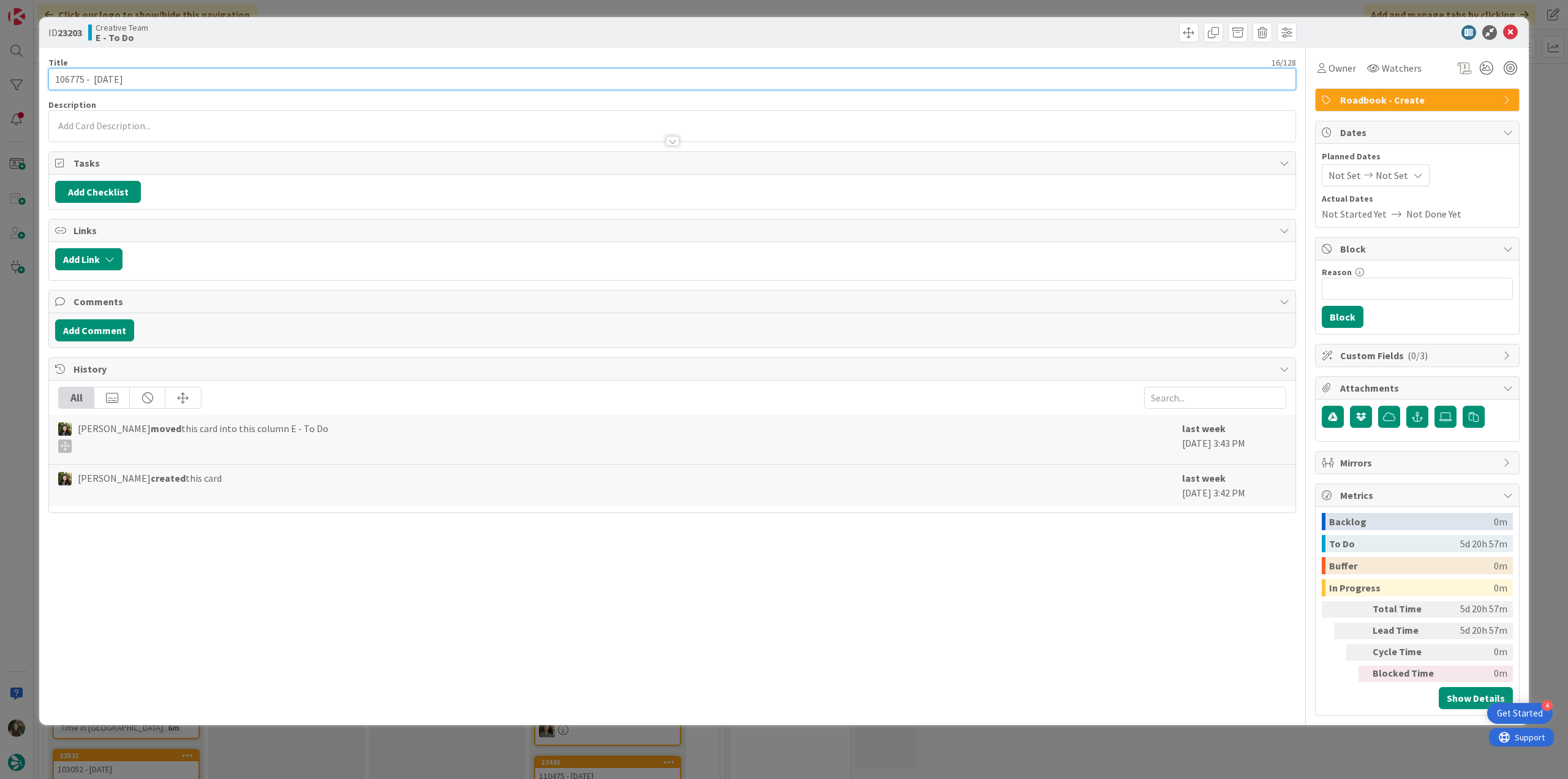
click at [74, 81] on input "106775 - [DATE]" at bounding box center [672, 79] width 1248 height 22
click at [1343, 69] on span "Owner" at bounding box center [1342, 67] width 28 height 15
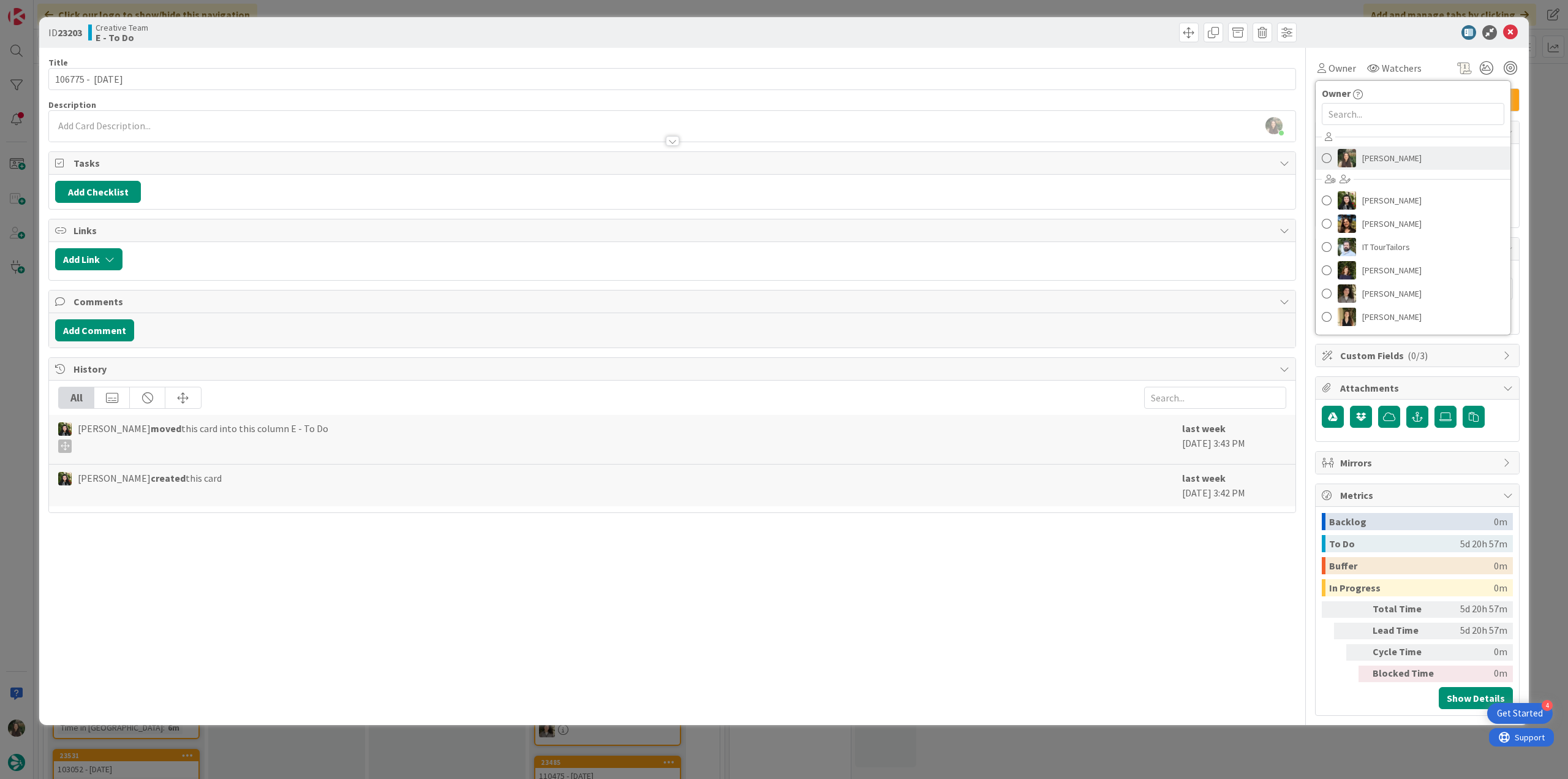
click at [1384, 157] on span "[PERSON_NAME]" at bounding box center [1391, 158] width 60 height 19
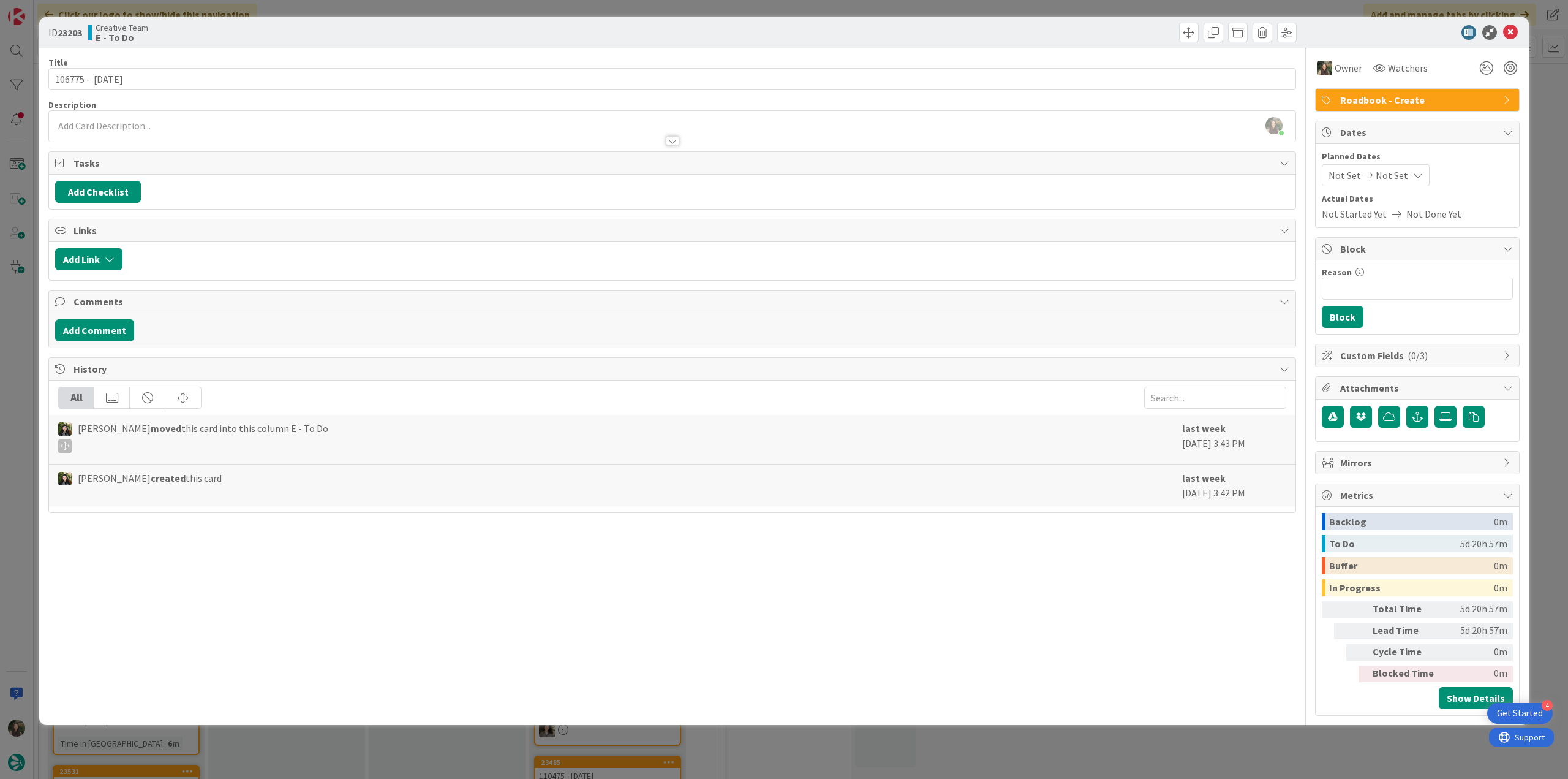
click at [1543, 130] on div "ID 23203 Creative Team E - To Do Title 16 / 128 106775 - [DATE] Description [PE…" at bounding box center [784, 389] width 1568 height 779
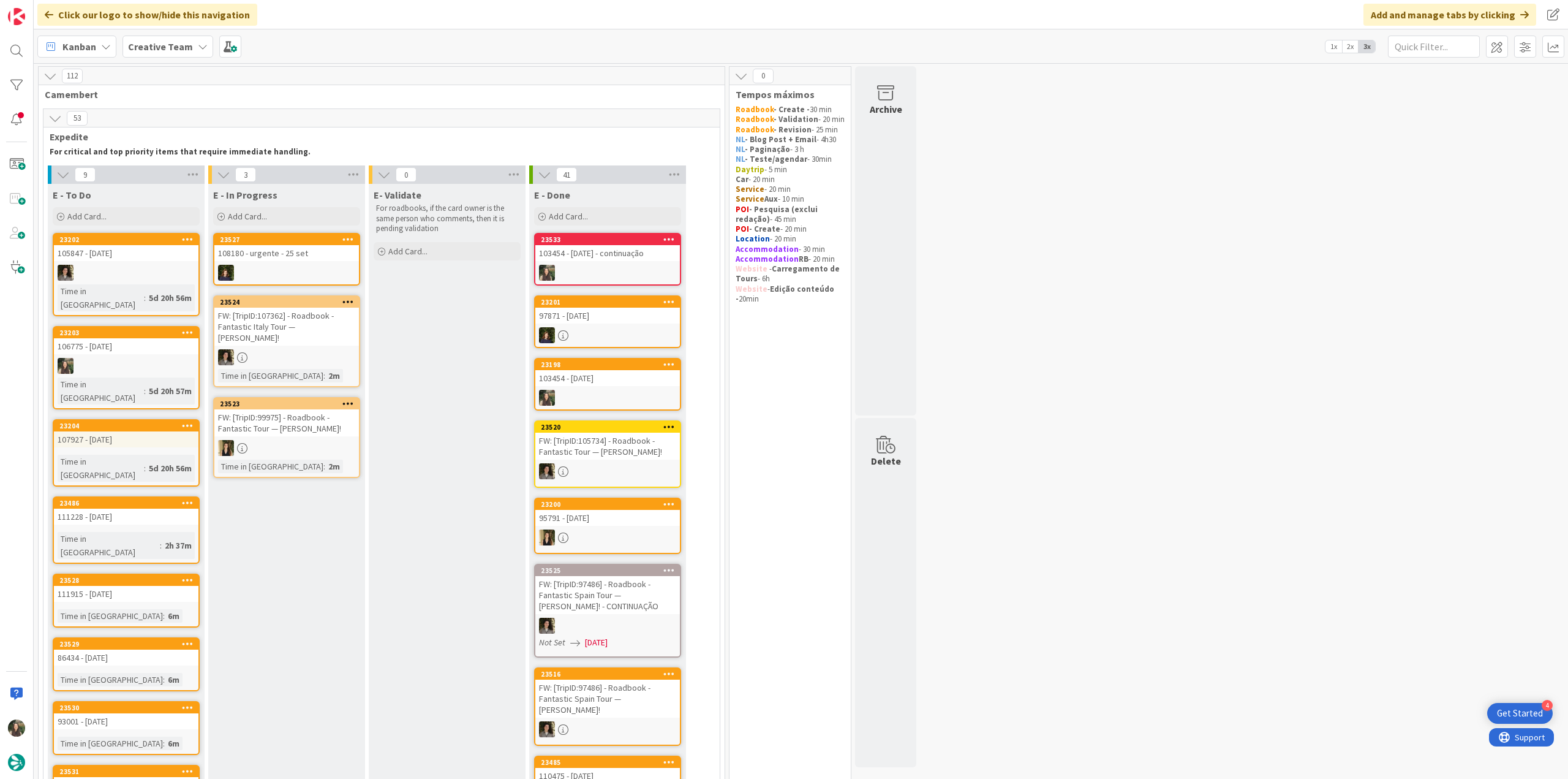
click at [122, 358] on div at bounding box center [126, 365] width 144 height 16
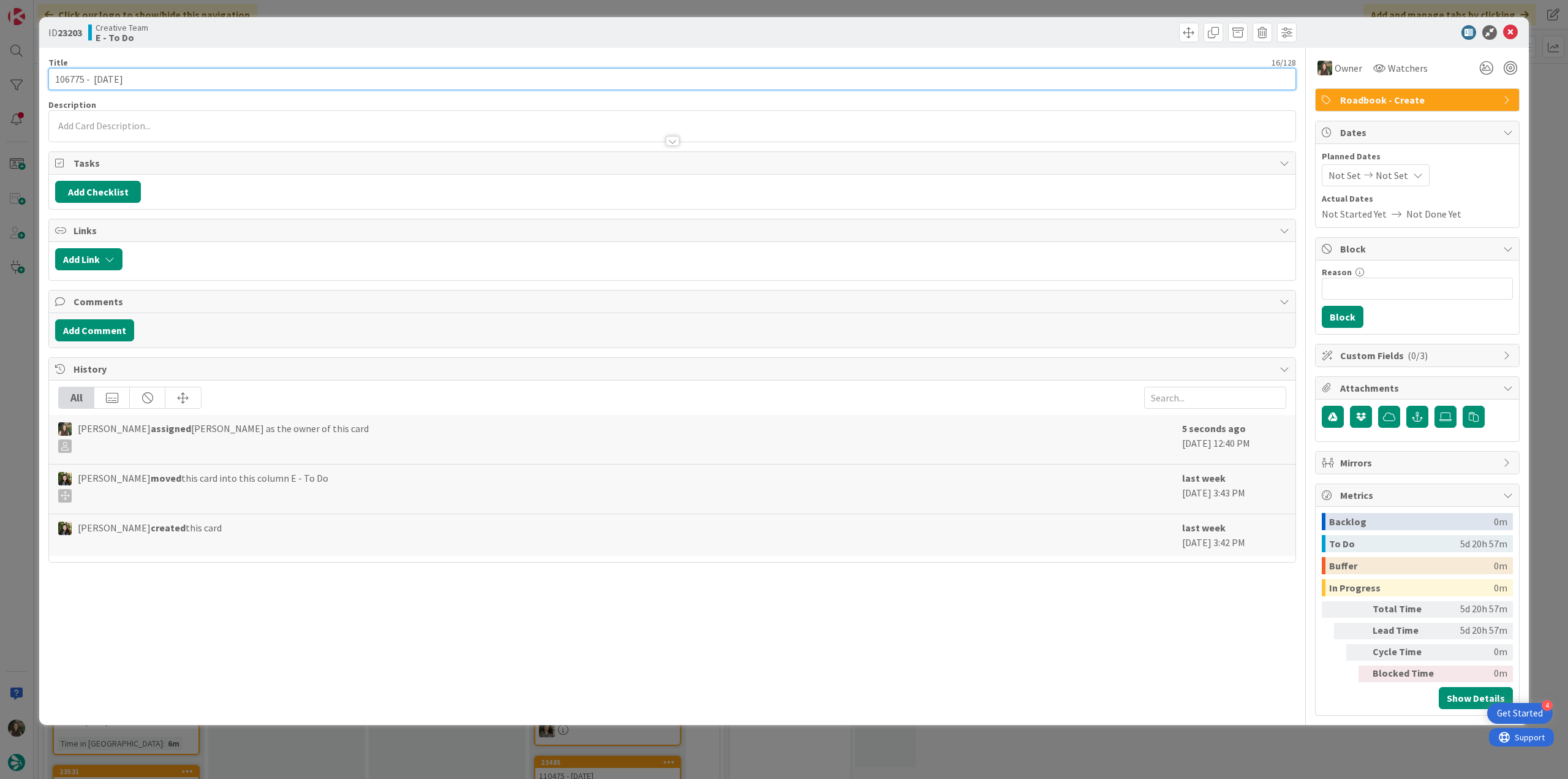
click at [69, 74] on input "106775 - [DATE]" at bounding box center [672, 79] width 1248 height 22
click at [19, 307] on div "ID 23203 Creative Team E - To Do Title 16 / 128 106775 - [DATE] Description [PE…" at bounding box center [784, 389] width 1568 height 779
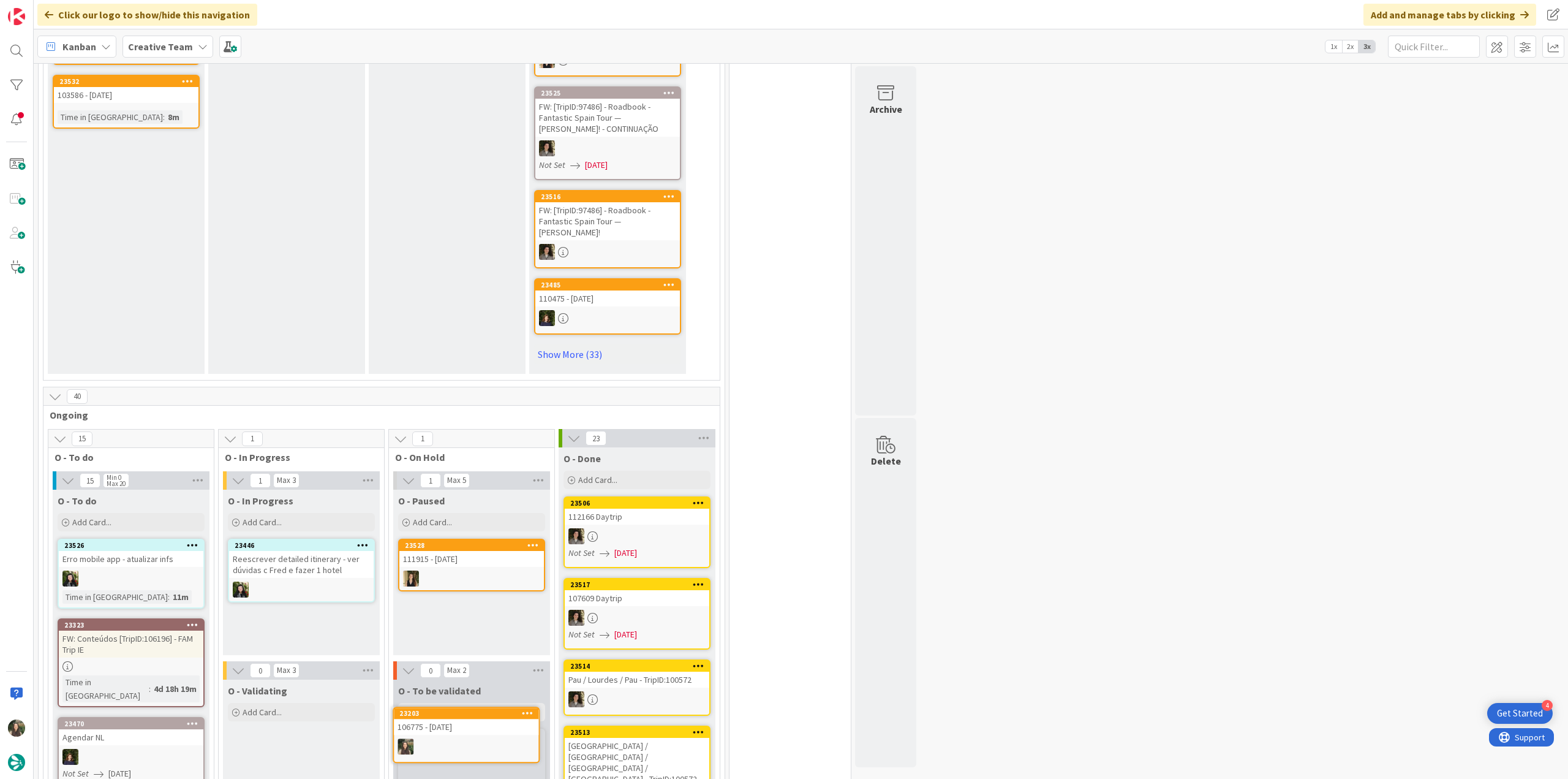
scroll to position [670, 0]
